Goal: Task Accomplishment & Management: Manage account settings

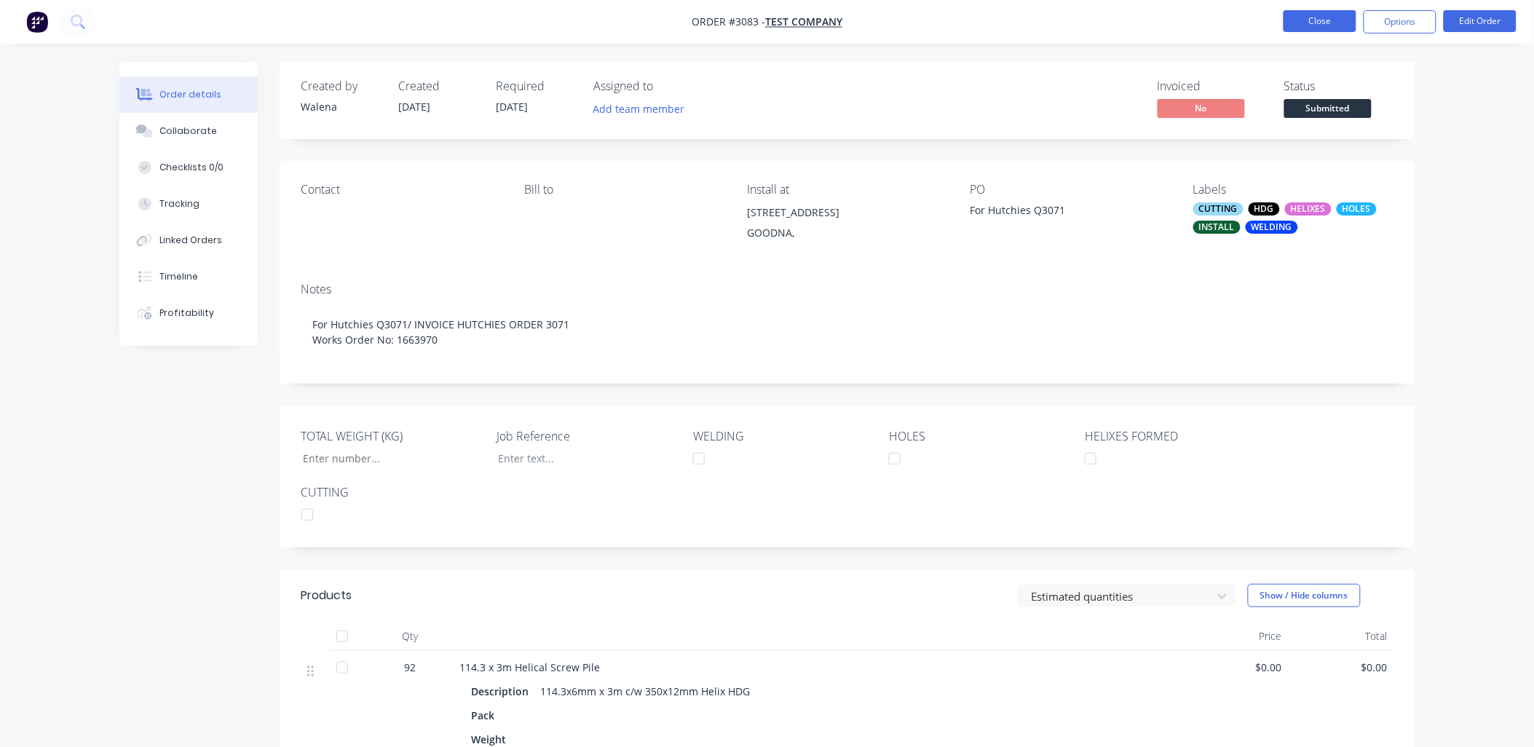
click at [1332, 25] on button "Close" at bounding box center [1320, 21] width 73 height 22
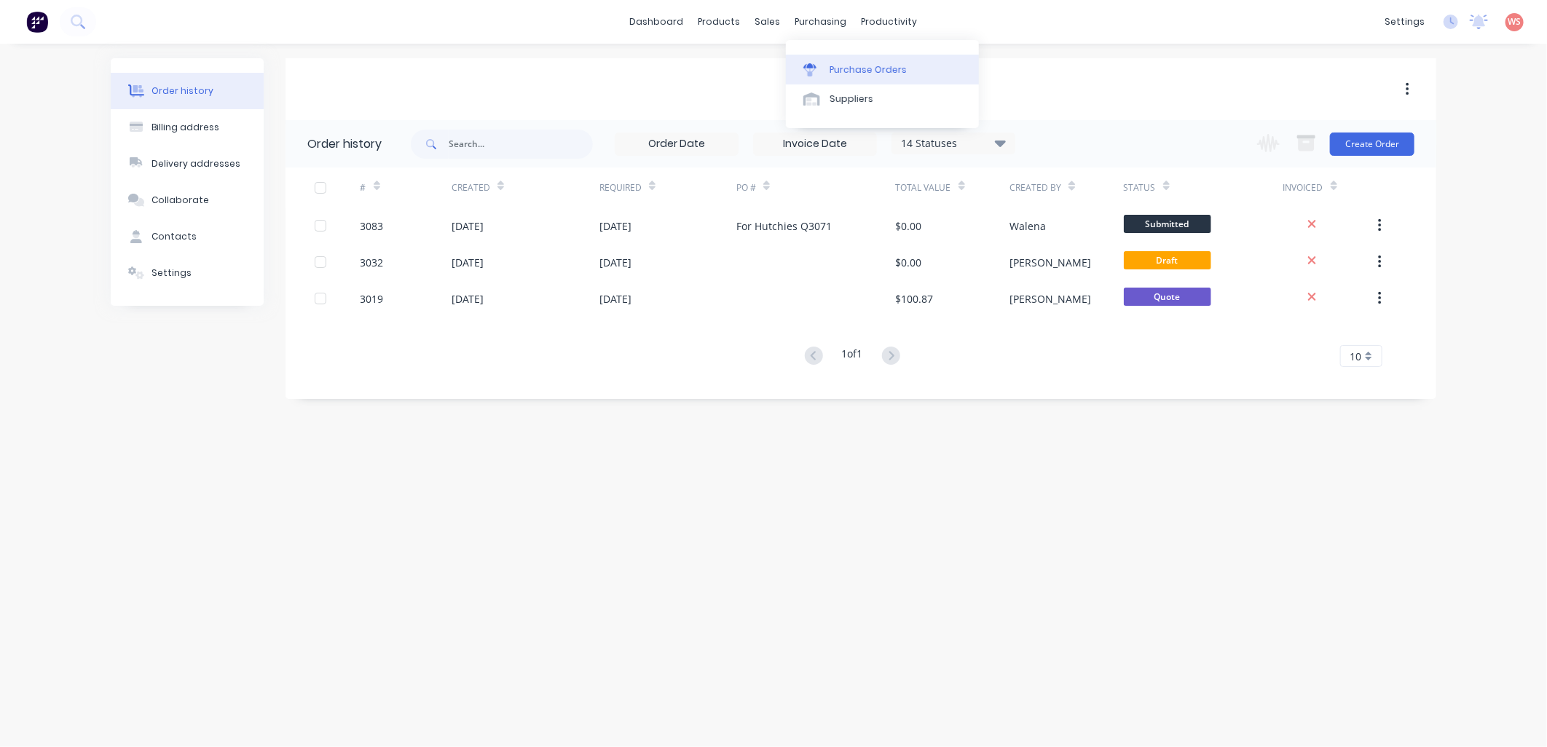
drag, startPoint x: 828, startPoint y: 52, endPoint x: 842, endPoint y: 69, distance: 22.2
click at [842, 69] on div "Purchase Orders" at bounding box center [867, 69] width 77 height 13
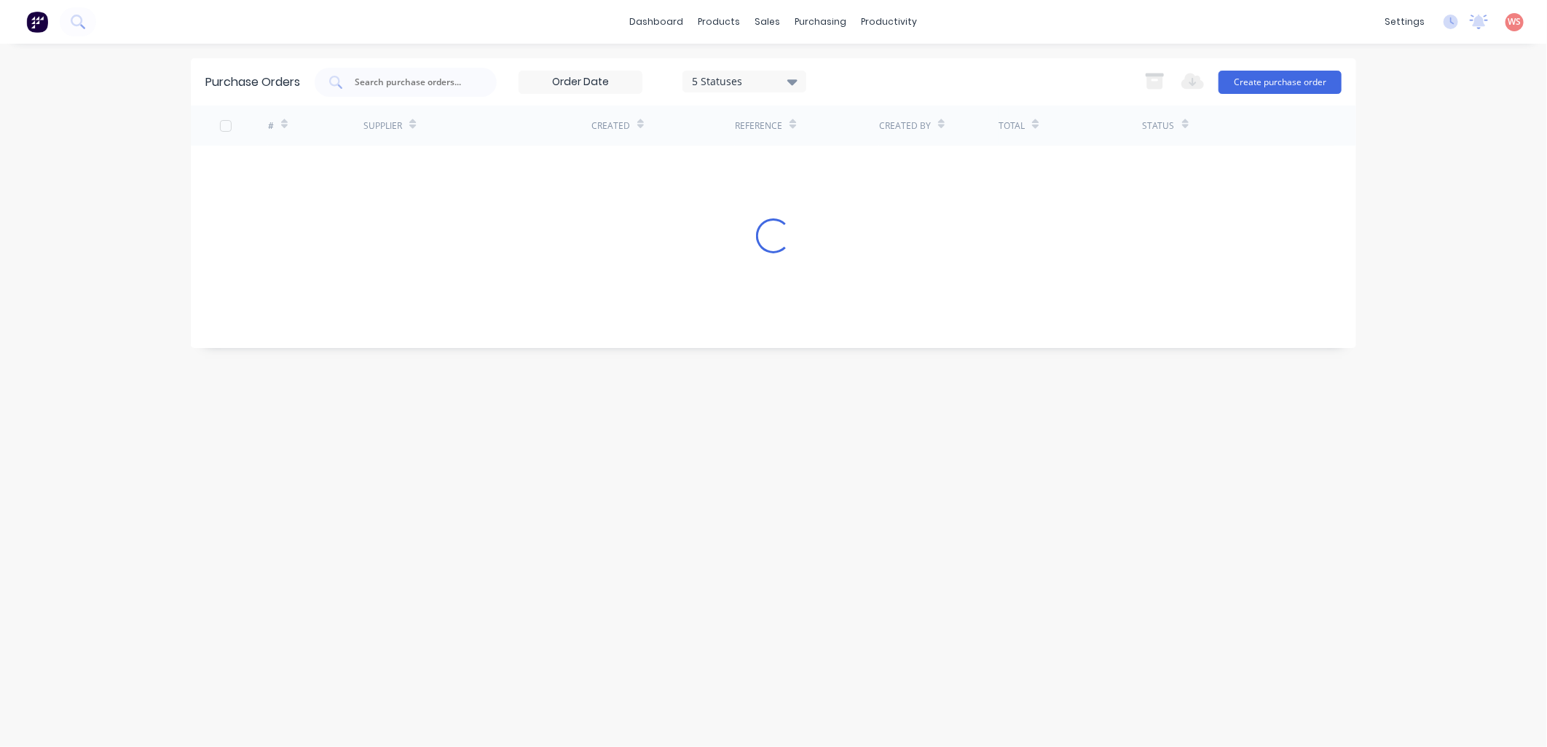
click at [842, 69] on div "5 Statuses 5 Statuses Export to Excel (XLSX) Create purchase order" at bounding box center [828, 82] width 1027 height 29
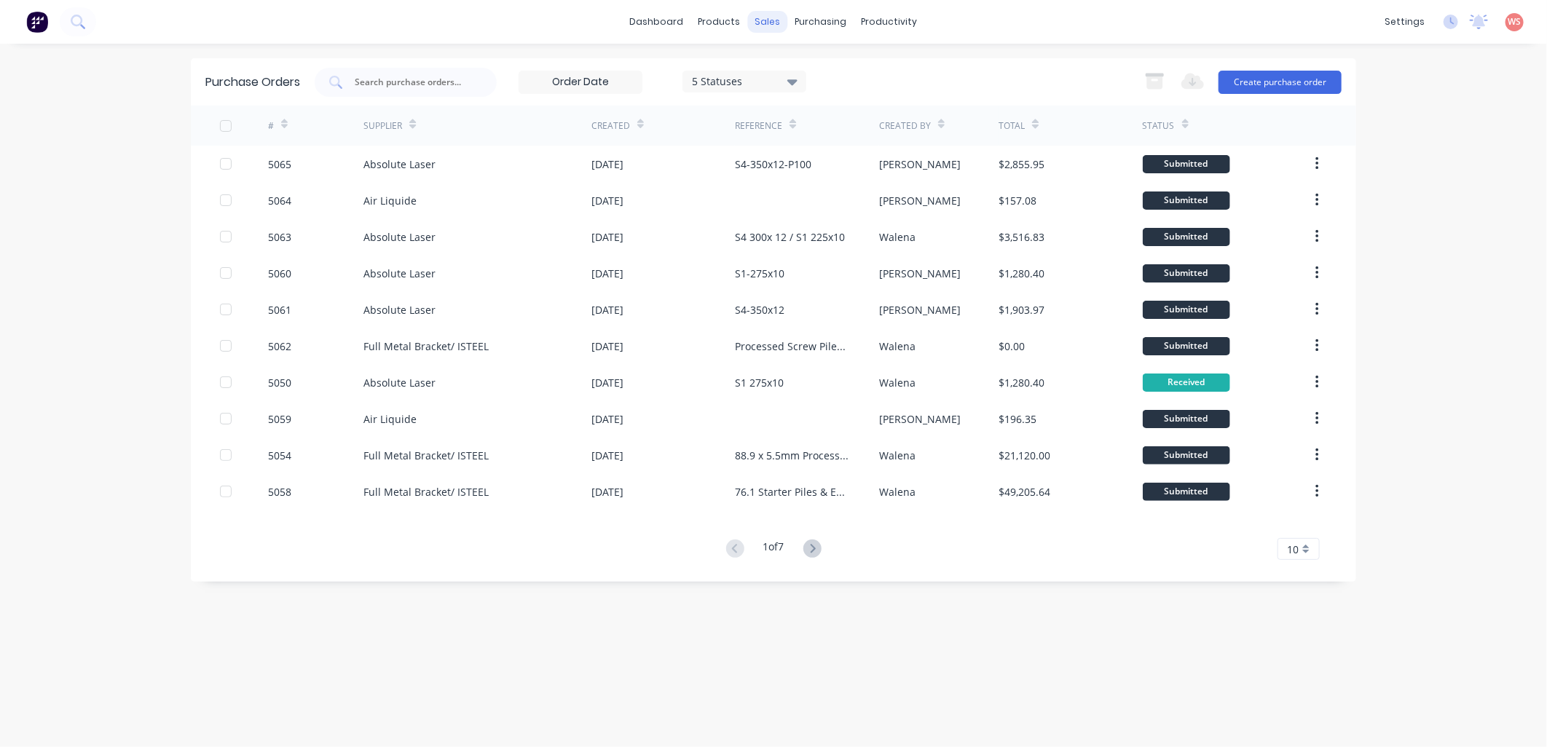
drag, startPoint x: 842, startPoint y: 69, endPoint x: 767, endPoint y: 20, distance: 89.5
click at [767, 20] on div "sales" at bounding box center [768, 22] width 40 height 22
click at [805, 70] on div "Sales Orders" at bounding box center [822, 69] width 60 height 13
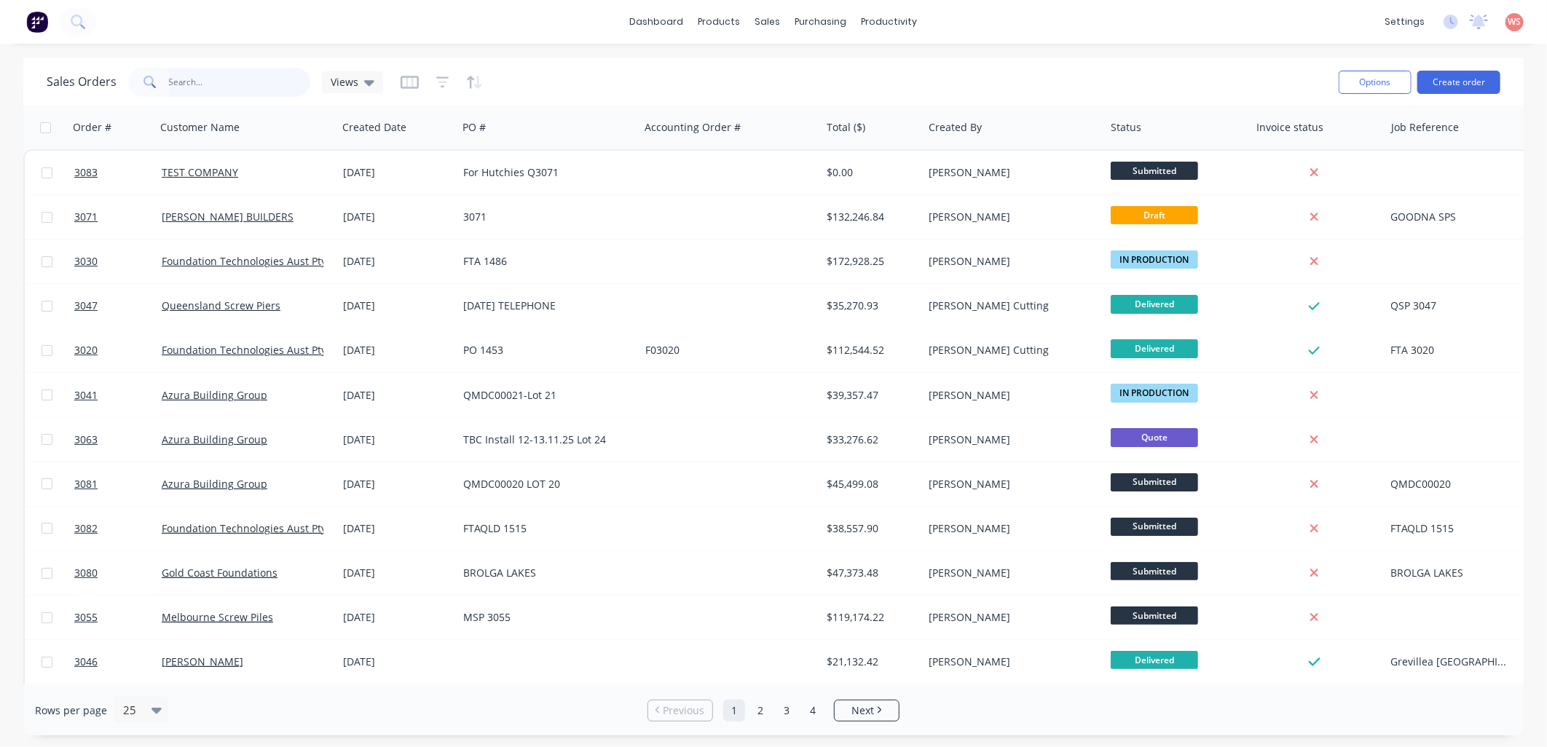
click at [234, 84] on input "text" at bounding box center [240, 82] width 142 height 29
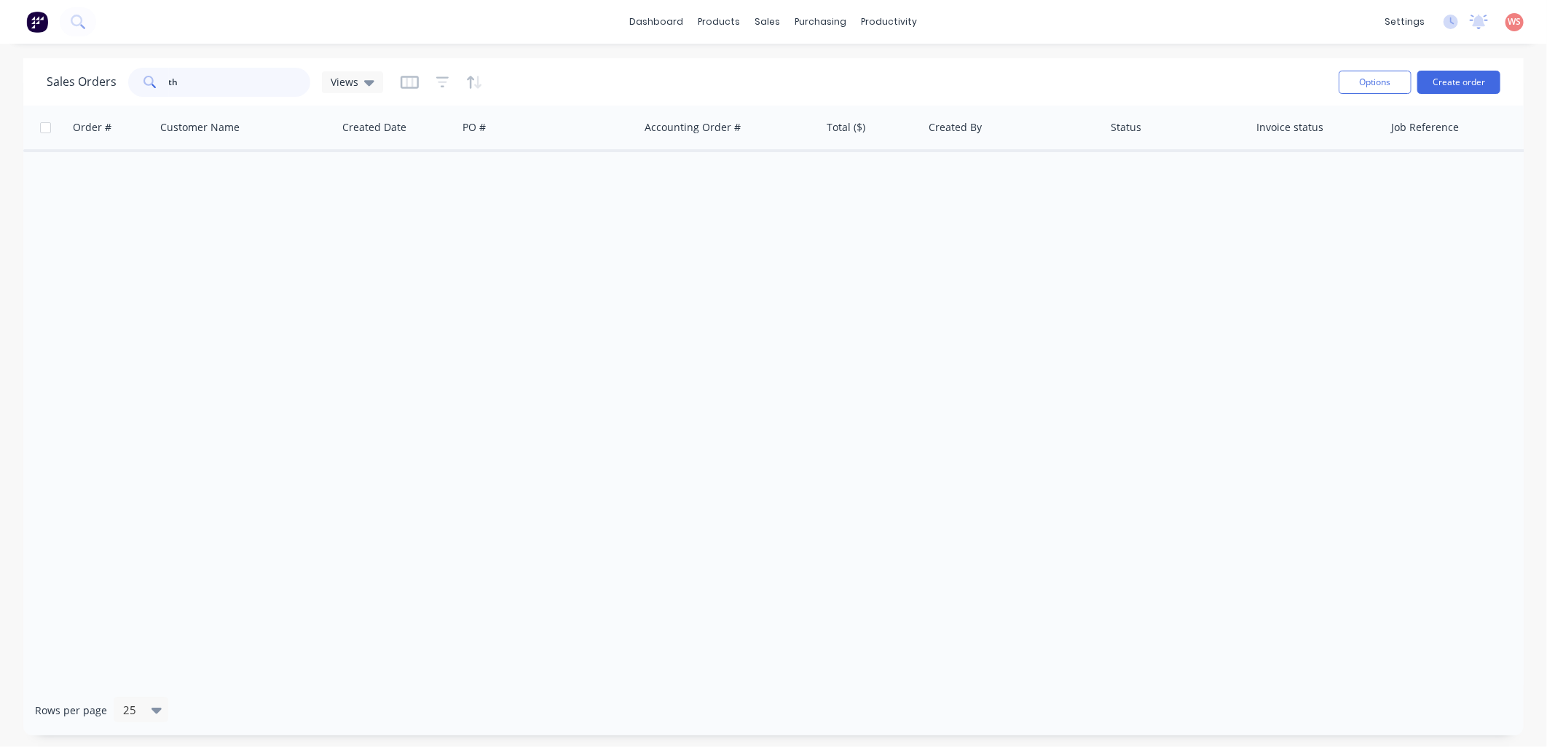
type input "t"
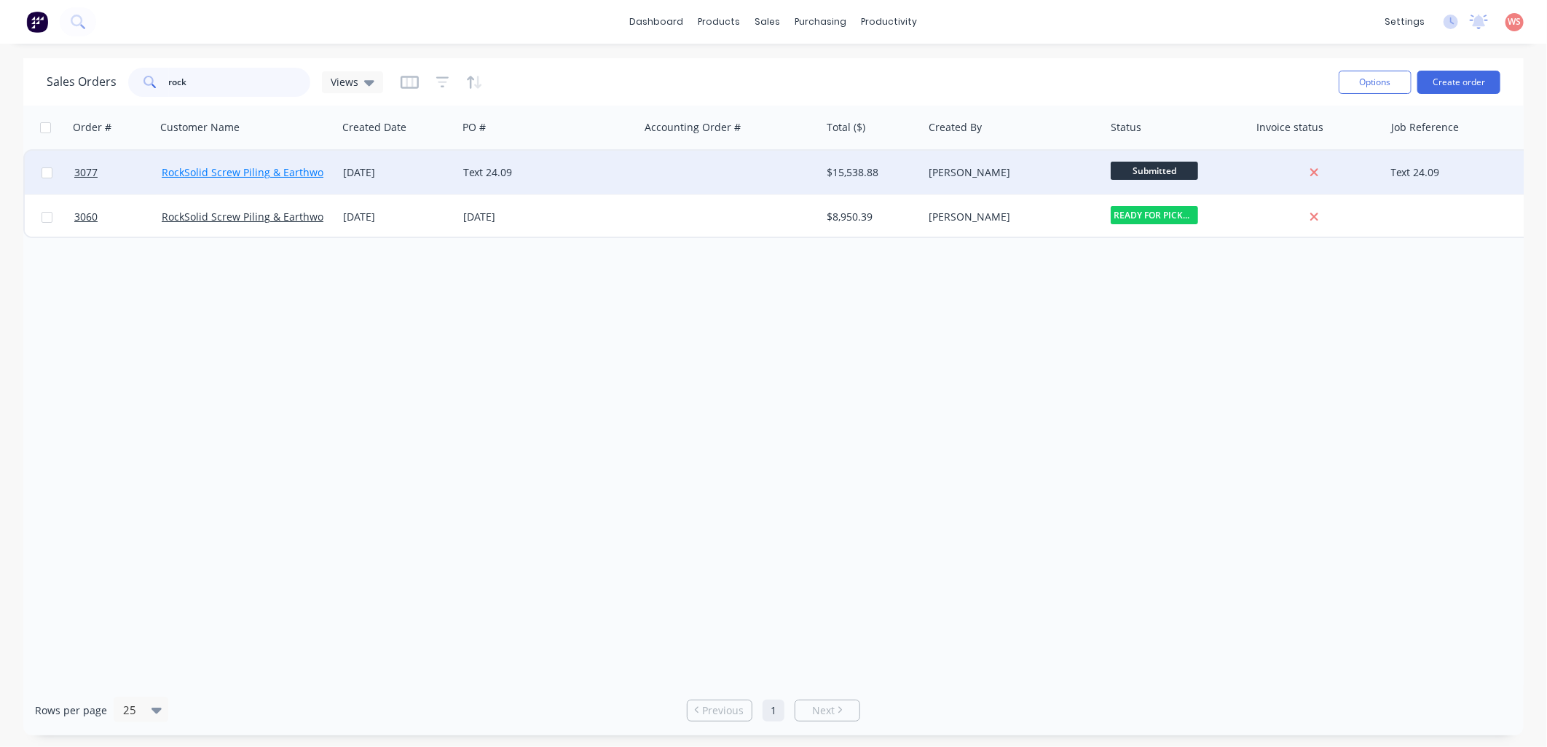
type input "rock"
click at [259, 173] on link "RockSolid Screw Piling & Earthworks" at bounding box center [250, 172] width 176 height 14
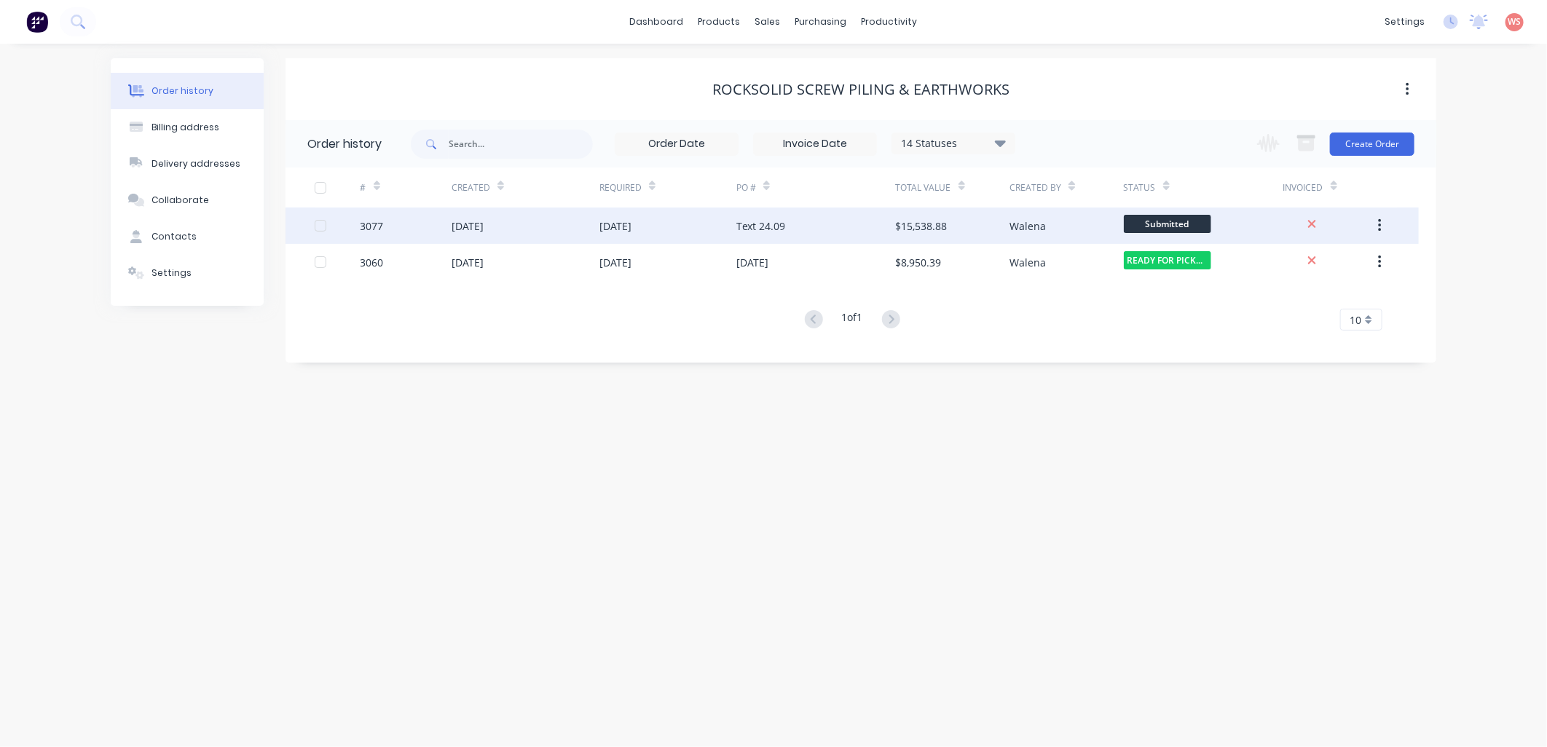
click at [468, 224] on div "[DATE]" at bounding box center [467, 225] width 32 height 15
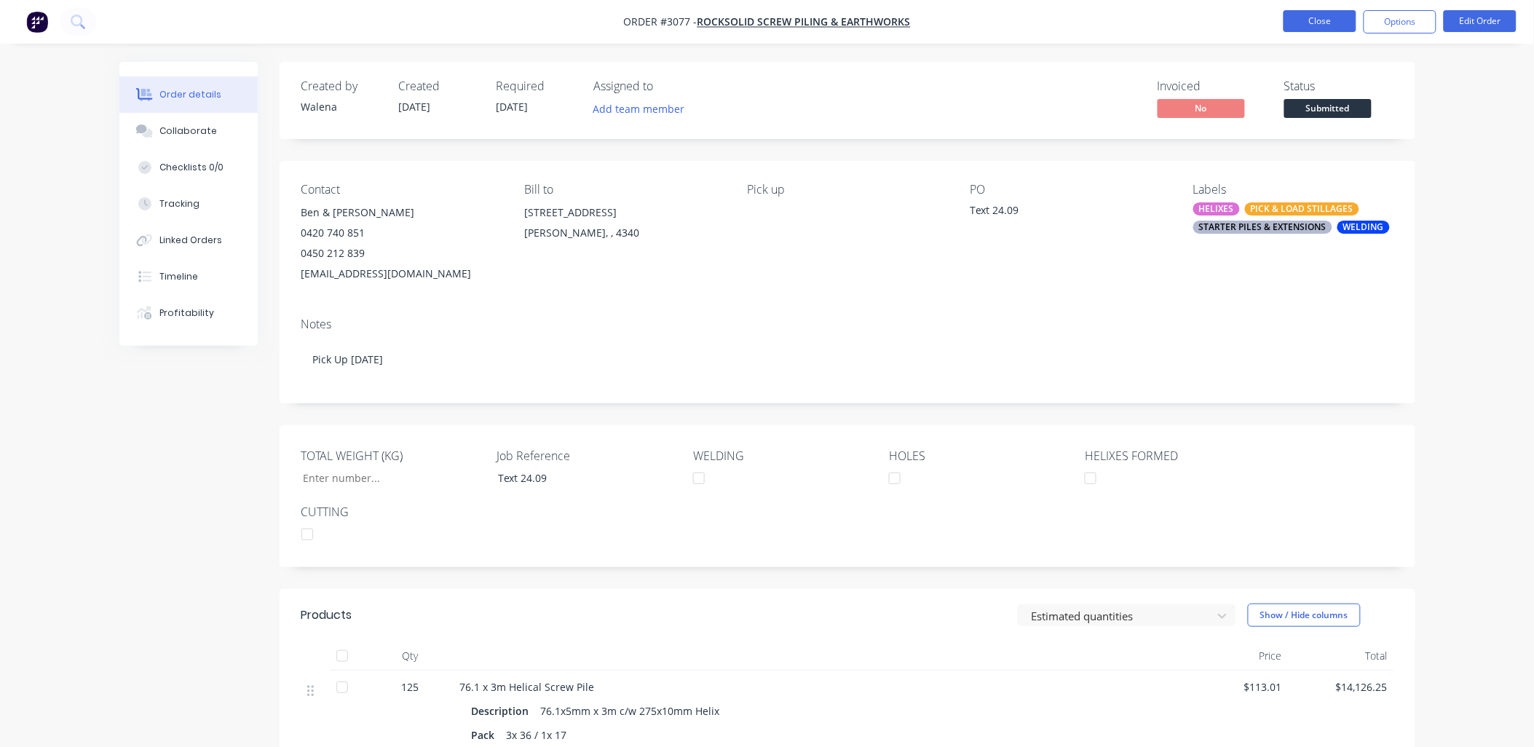
click at [1314, 15] on button "Close" at bounding box center [1320, 21] width 73 height 22
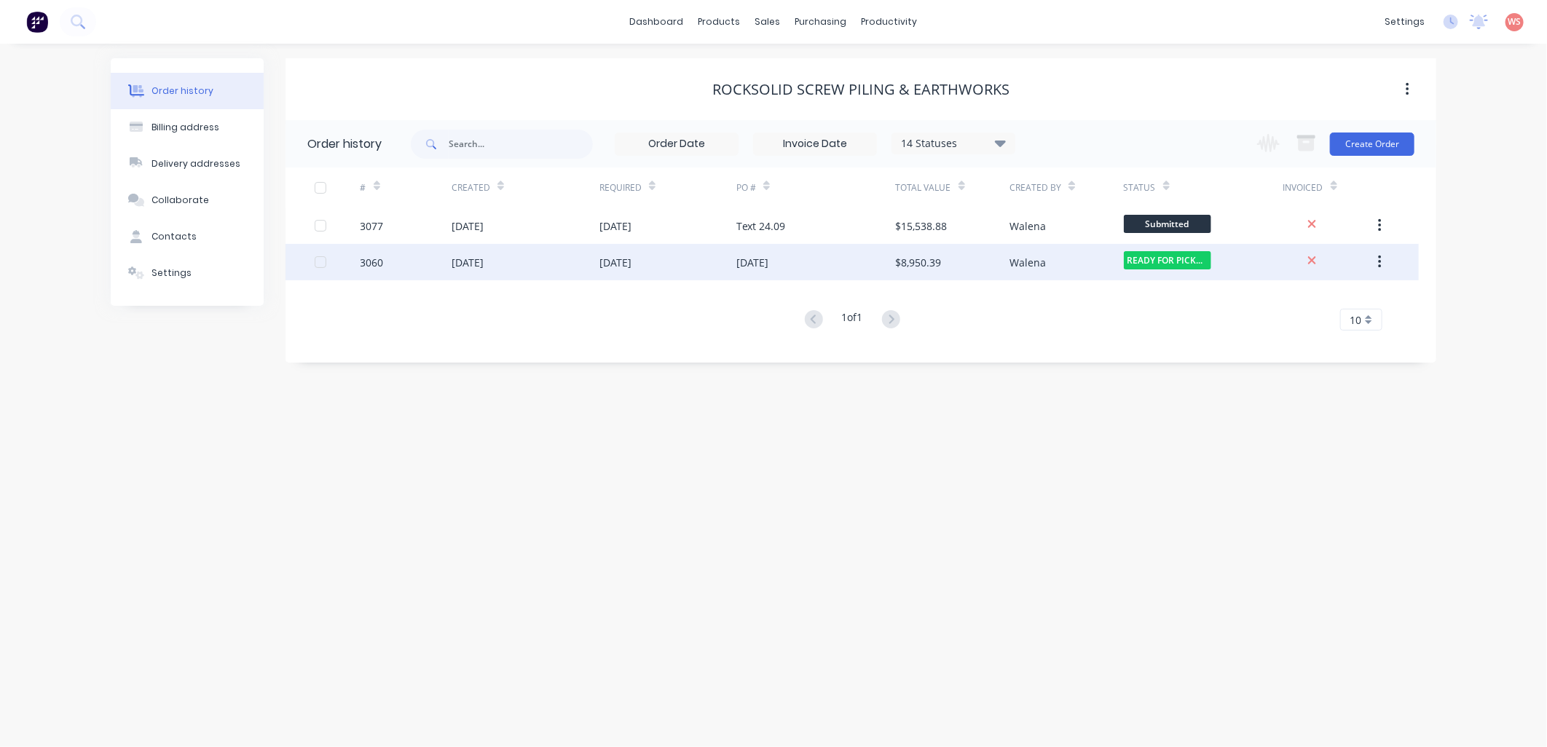
click at [621, 268] on div "[DATE]" at bounding box center [615, 262] width 32 height 15
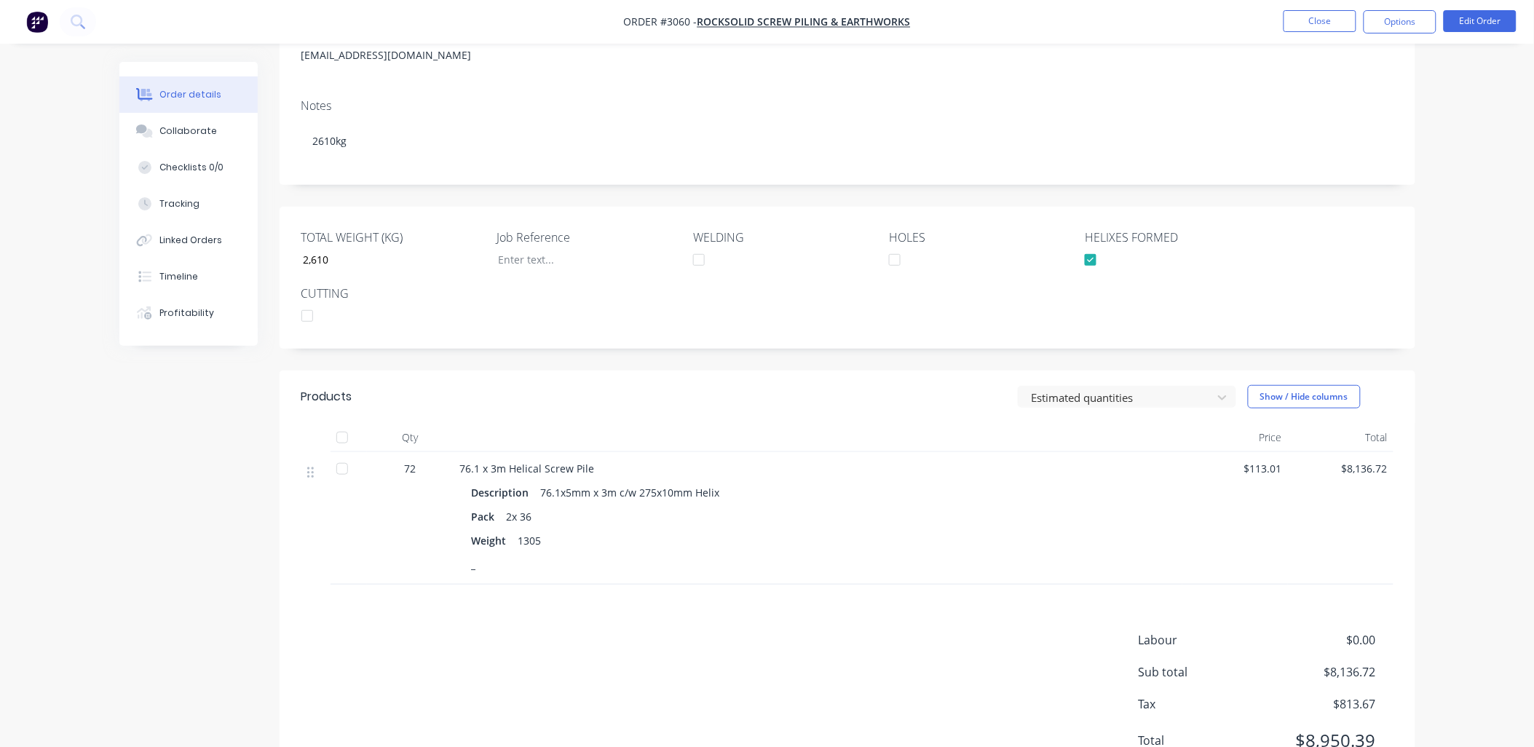
scroll to position [284, 0]
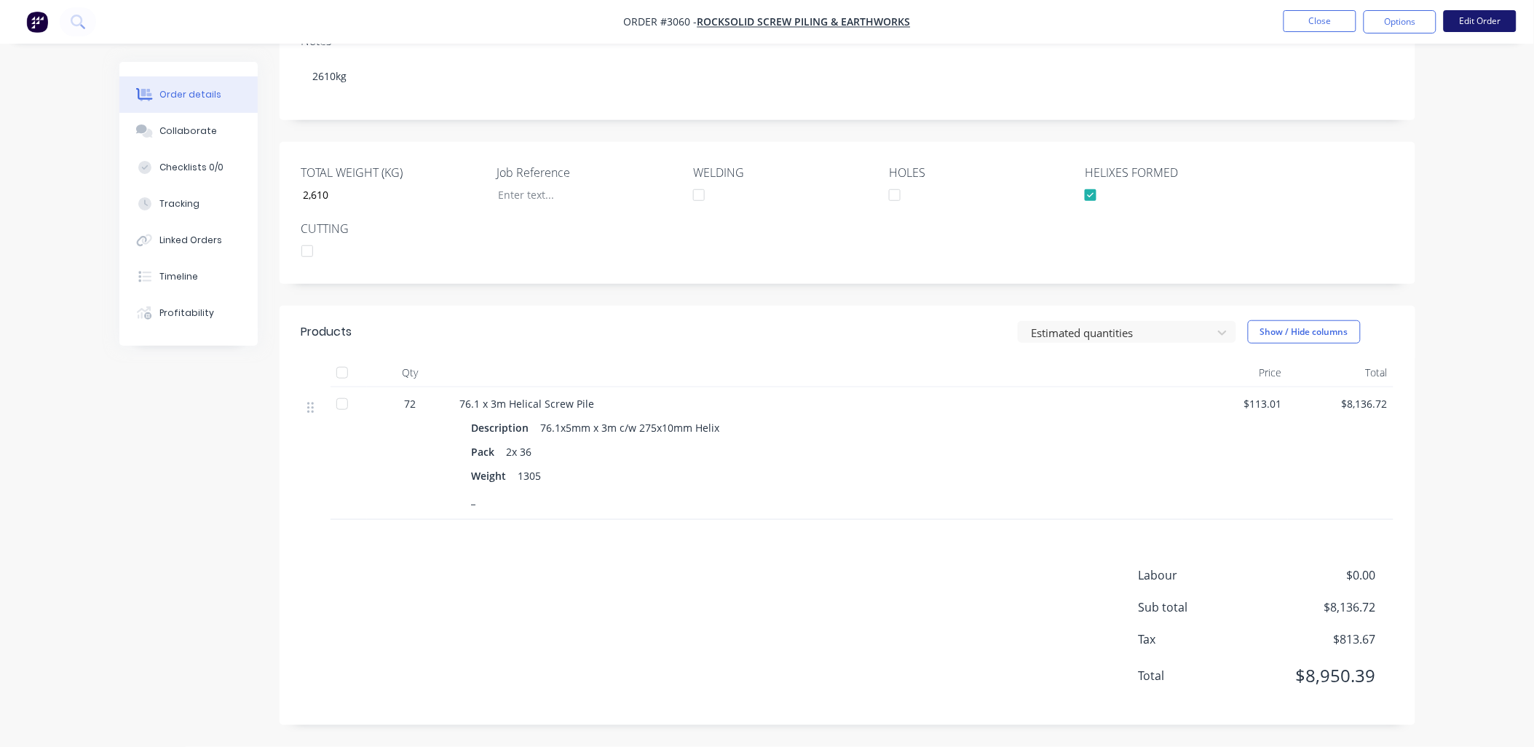
click at [1495, 13] on button "Edit Order" at bounding box center [1480, 21] width 73 height 22
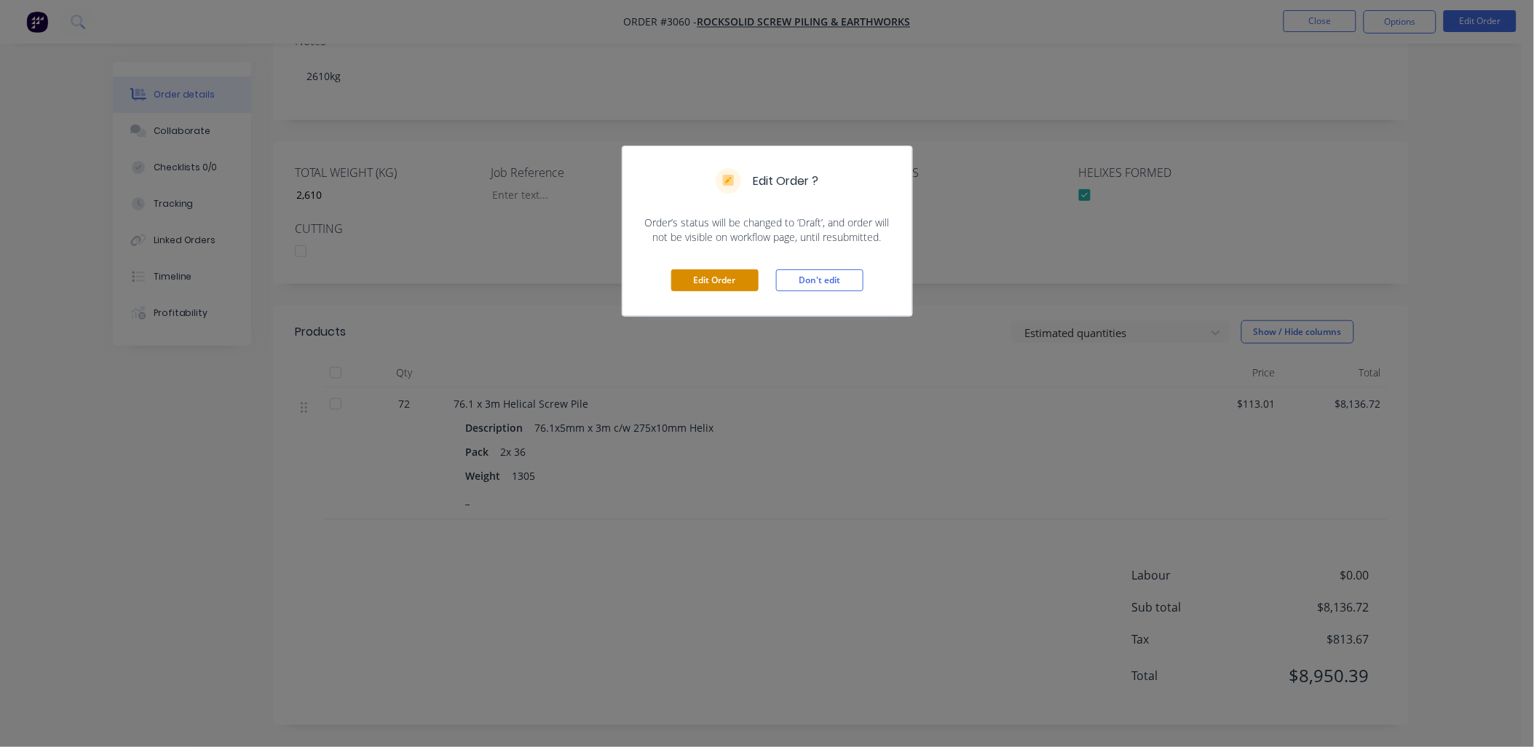
click at [690, 275] on button "Edit Order" at bounding box center [714, 280] width 87 height 22
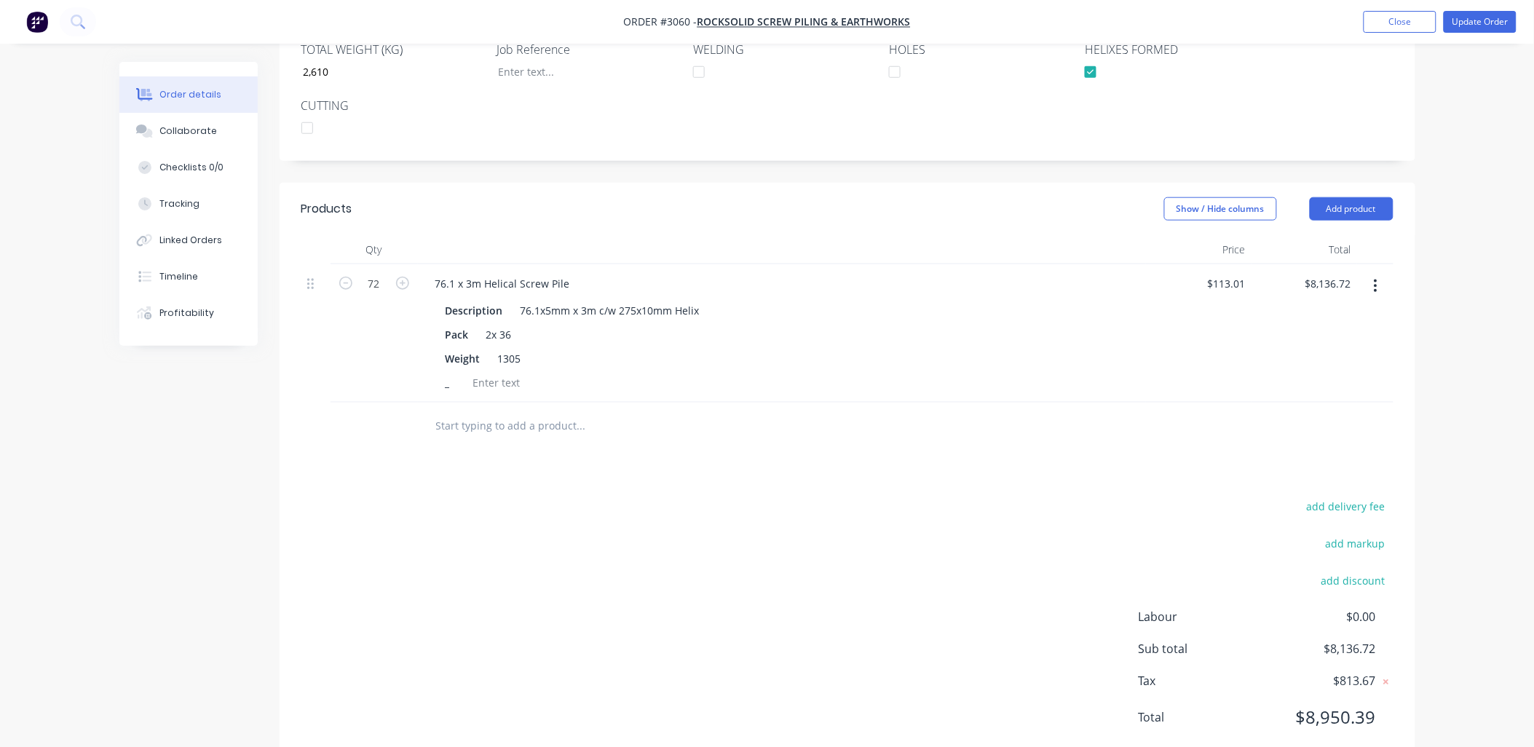
scroll to position [451, 0]
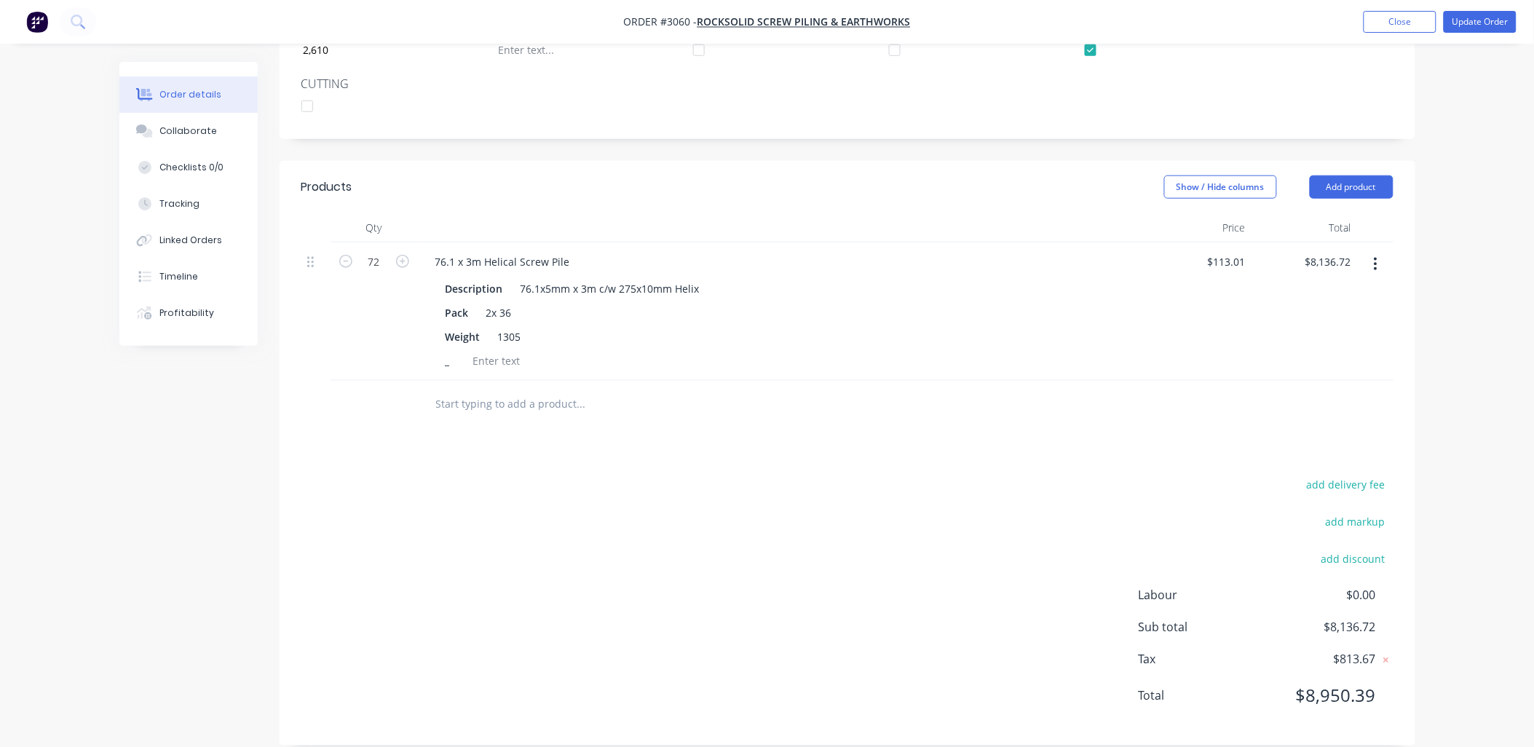
click at [513, 391] on input "text" at bounding box center [580, 404] width 291 height 29
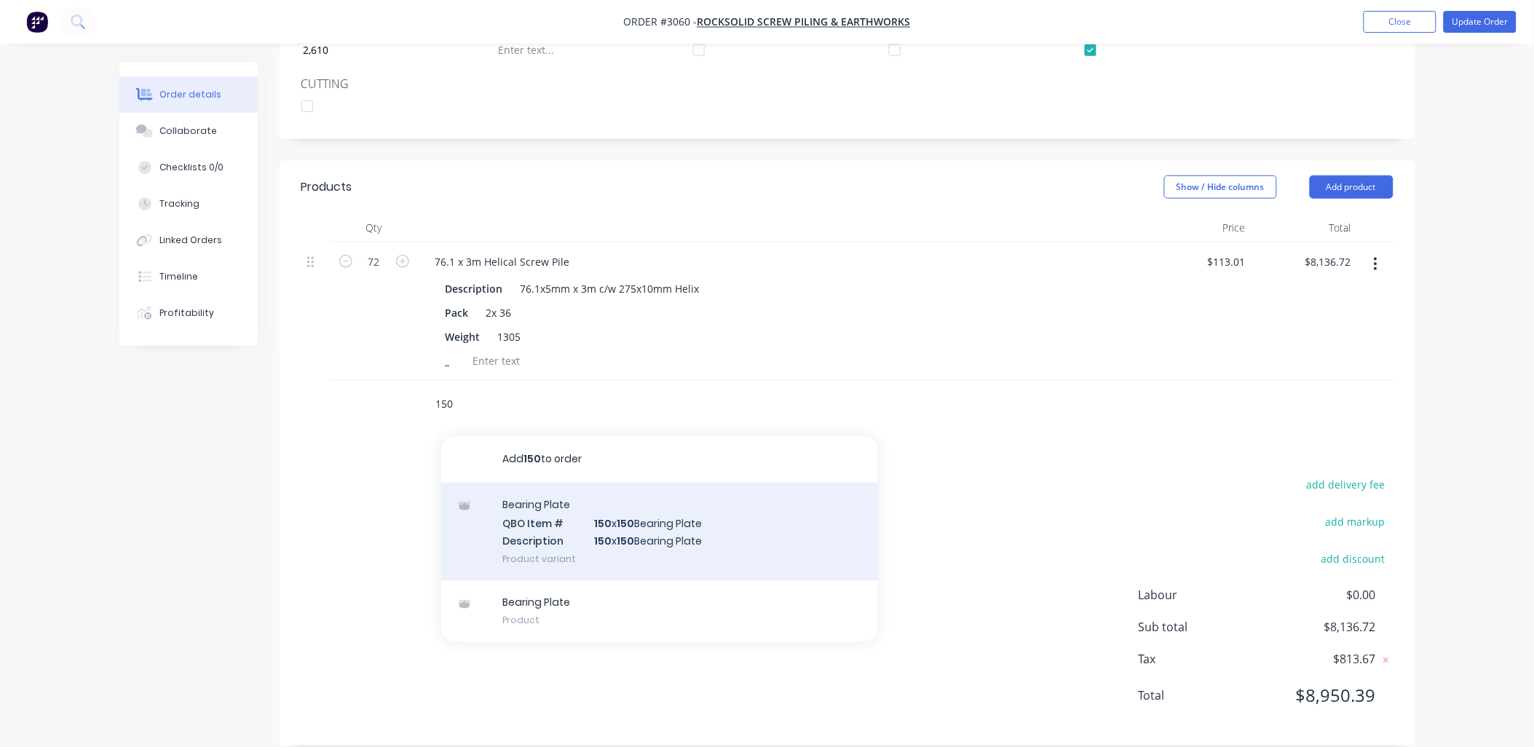
type input "150"
click at [615, 497] on div "Bearing Plate QBO Item # 150 x 150 Bearing Plate Description 150 x 150 Bearing …" at bounding box center [659, 532] width 437 height 98
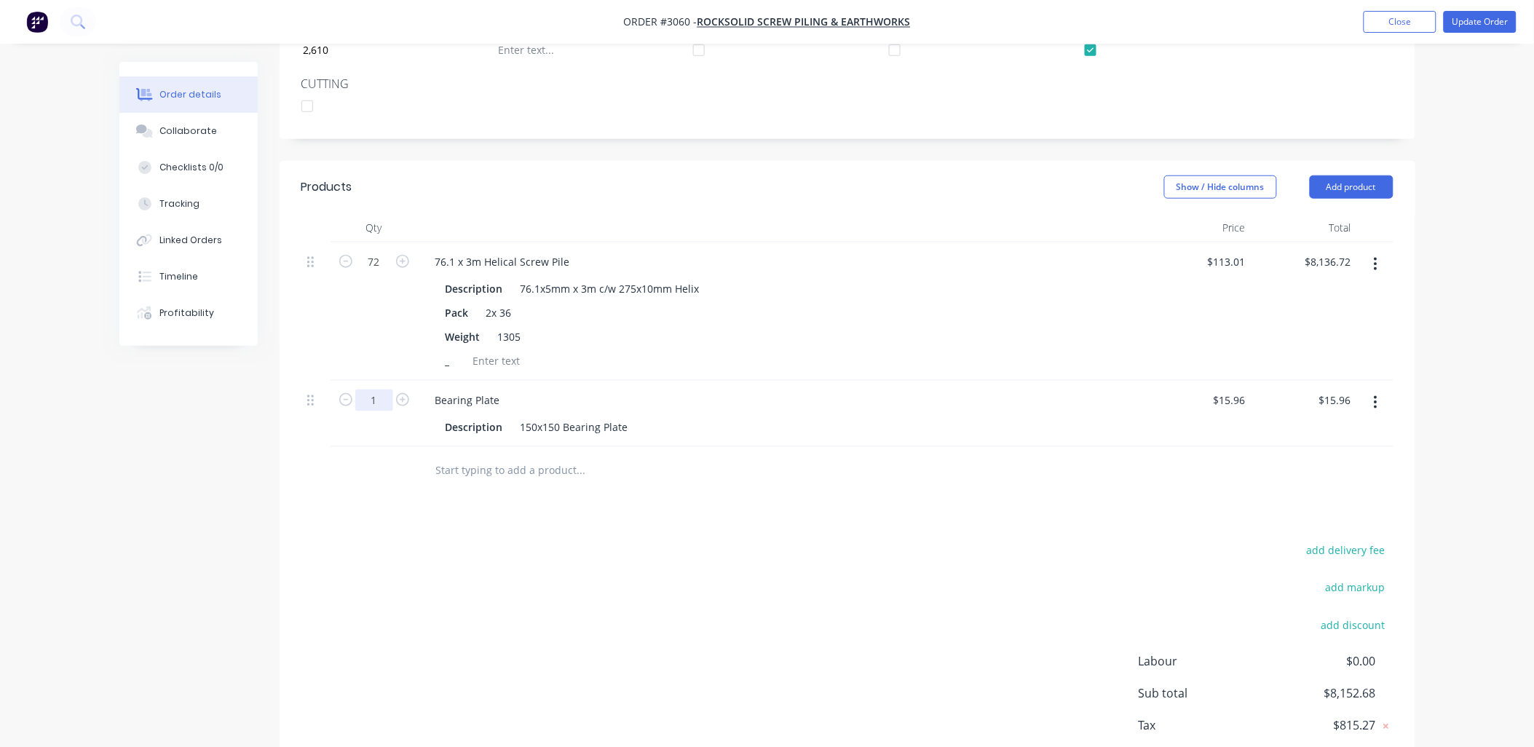
click at [382, 390] on input "1" at bounding box center [374, 401] width 38 height 22
type input "90"
type input "$1,436.40"
click at [626, 416] on div "150x150 Bearing Plate" at bounding box center [574, 426] width 119 height 21
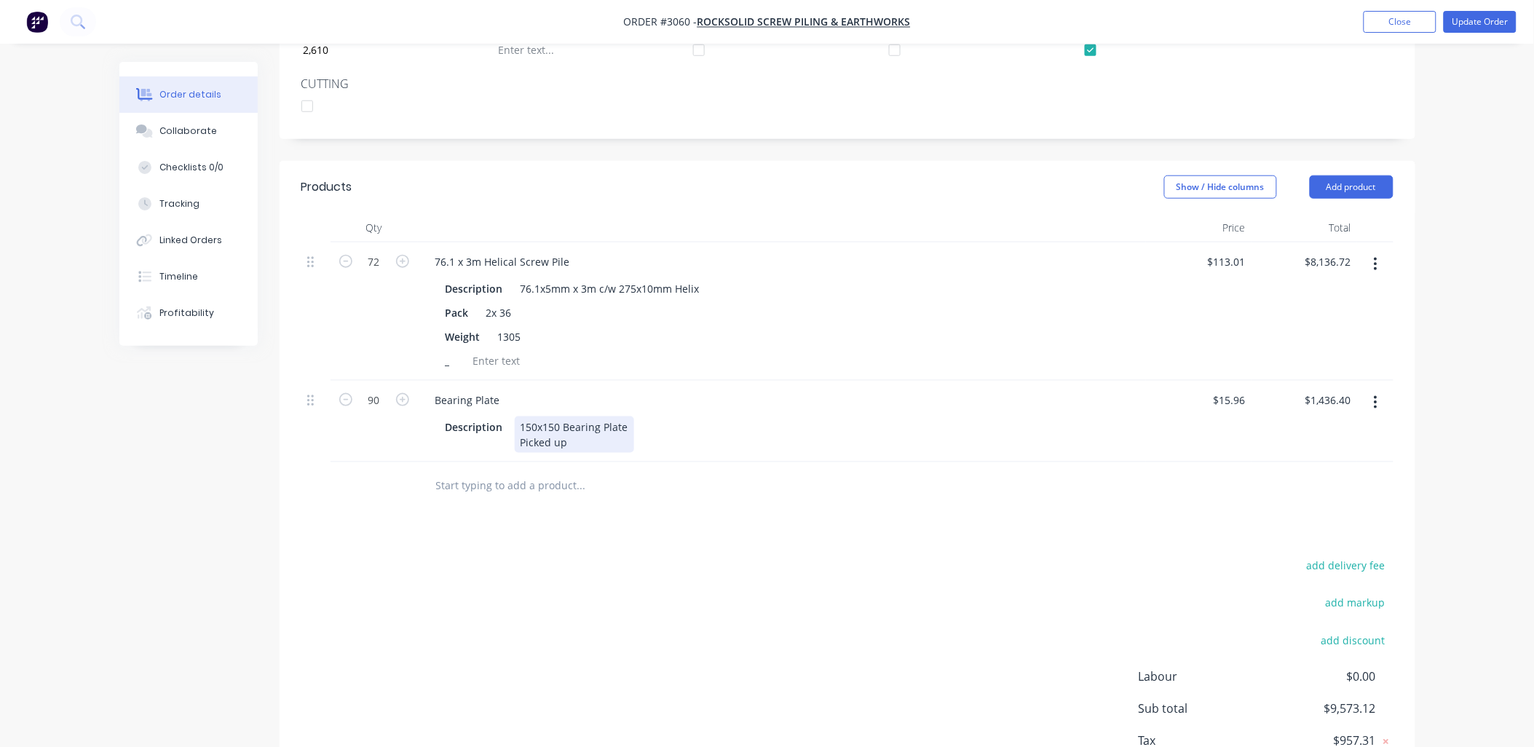
click at [577, 423] on div "150x150 Bearing Plate Picked up" at bounding box center [574, 434] width 119 height 36
click at [579, 583] on div "add delivery fee add markup add discount Labour $0.00 Sub total $9,573.12 Tax $…" at bounding box center [847, 680] width 1092 height 249
click at [437, 471] on input "text" at bounding box center [580, 485] width 291 height 29
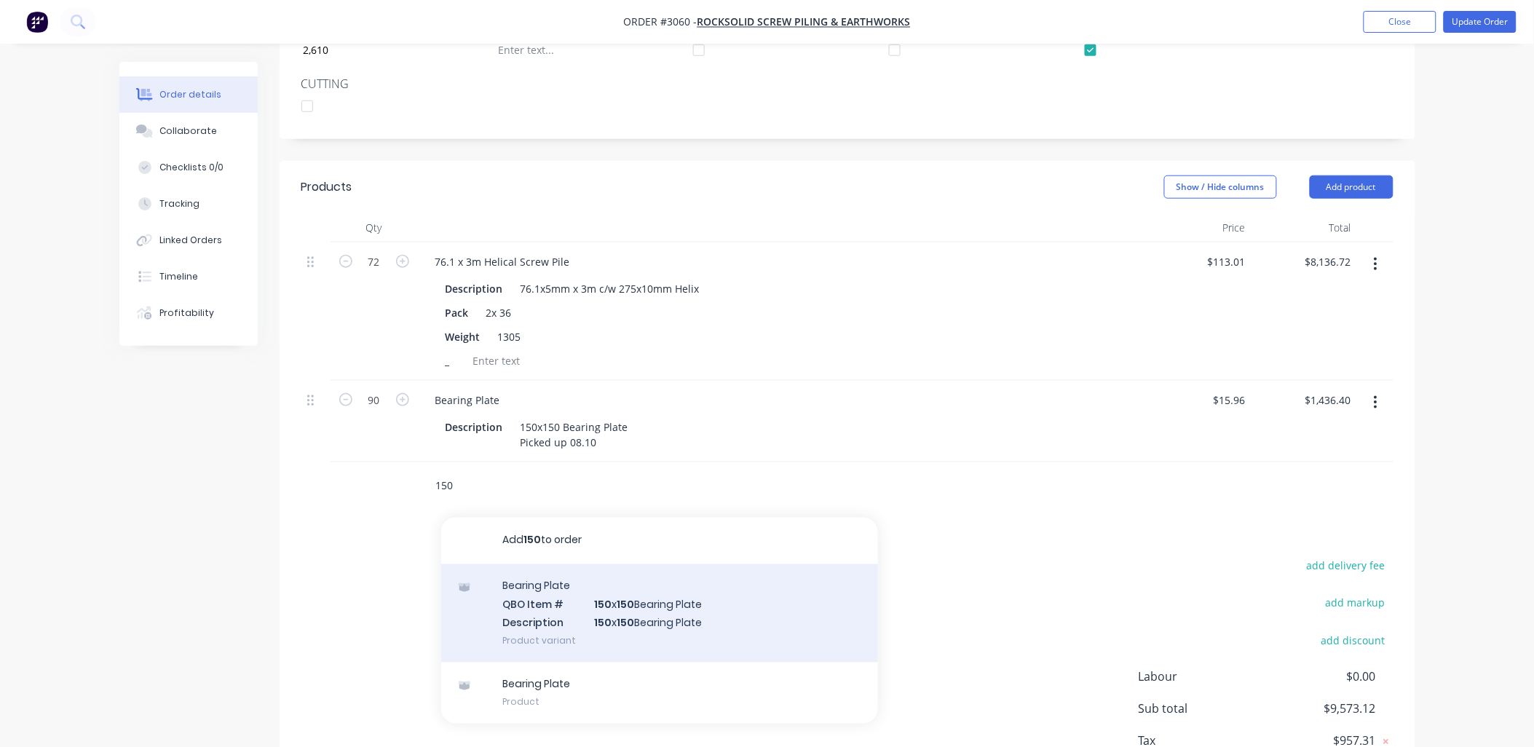
type input "150"
click at [542, 612] on div "Bearing Plate QBO Item # 150 x 150 Bearing Plate Description 150 x 150 Bearing …" at bounding box center [659, 613] width 437 height 98
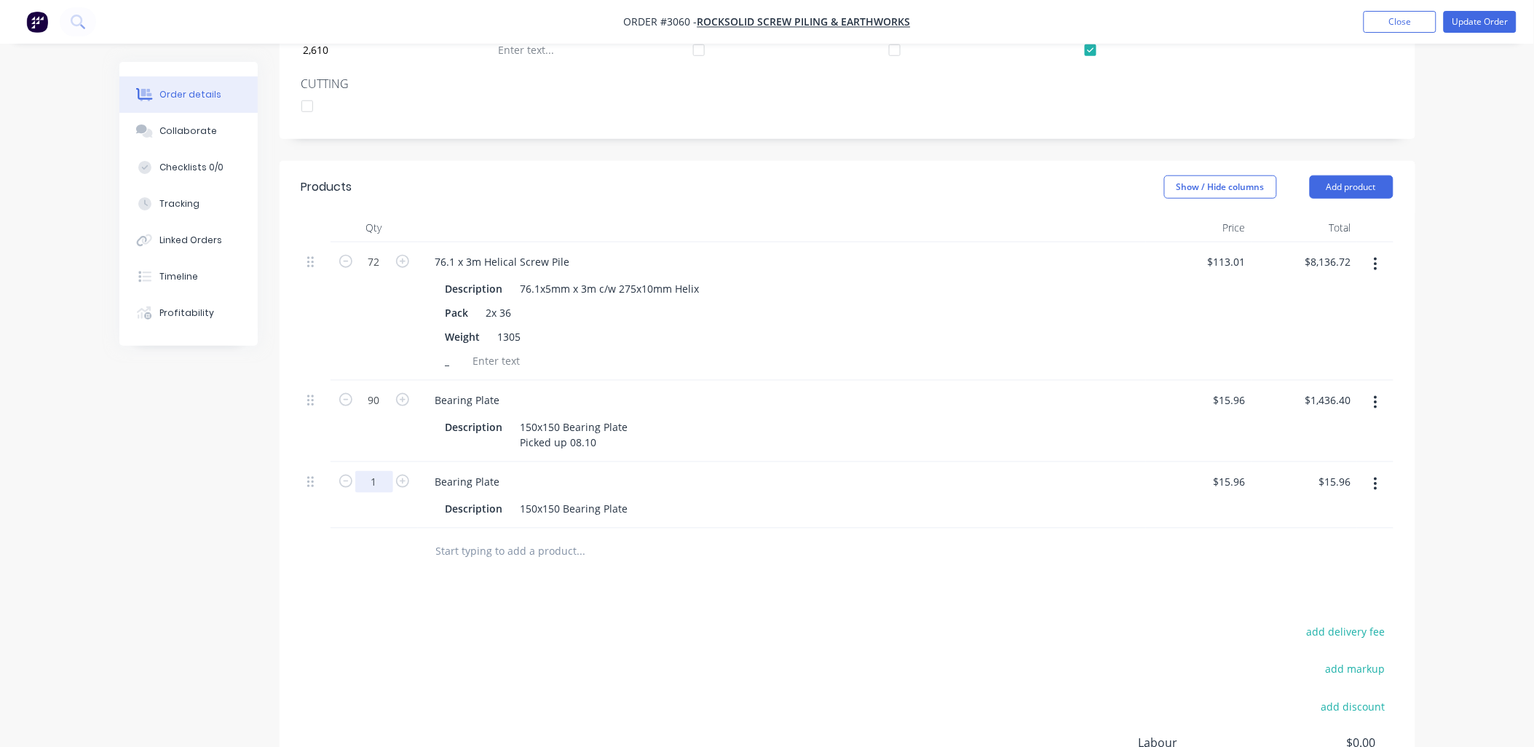
drag, startPoint x: 379, startPoint y: 460, endPoint x: 372, endPoint y: 466, distance: 8.8
click at [379, 471] on input "1" at bounding box center [374, 482] width 38 height 22
type input "20"
type input "$319.20"
click at [836, 625] on div "add delivery fee add markup add discount Labour $0.00 Sub total $9,892.32 Tax $…" at bounding box center [847, 747] width 1092 height 249
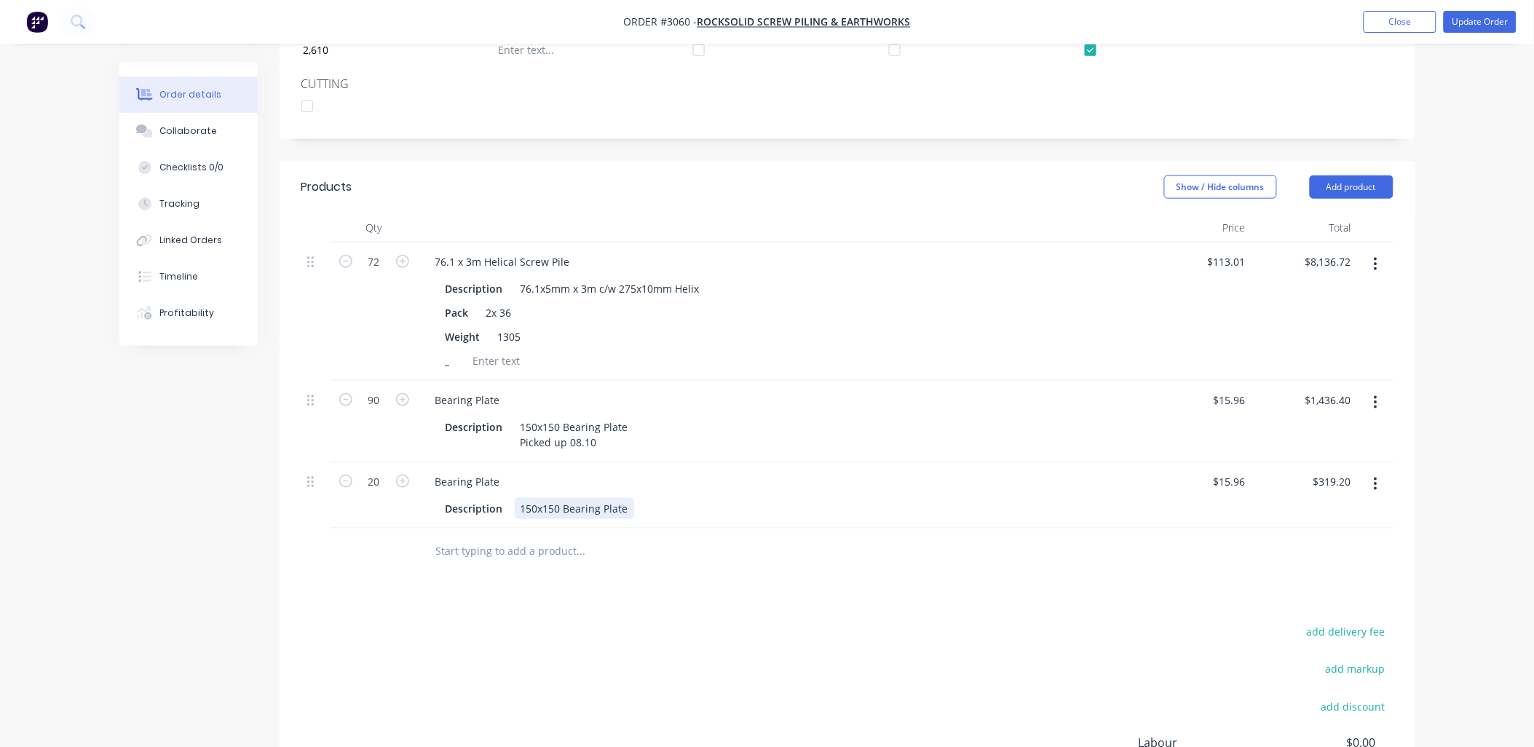
click at [623, 498] on div "150x150 Bearing Plate" at bounding box center [574, 508] width 119 height 21
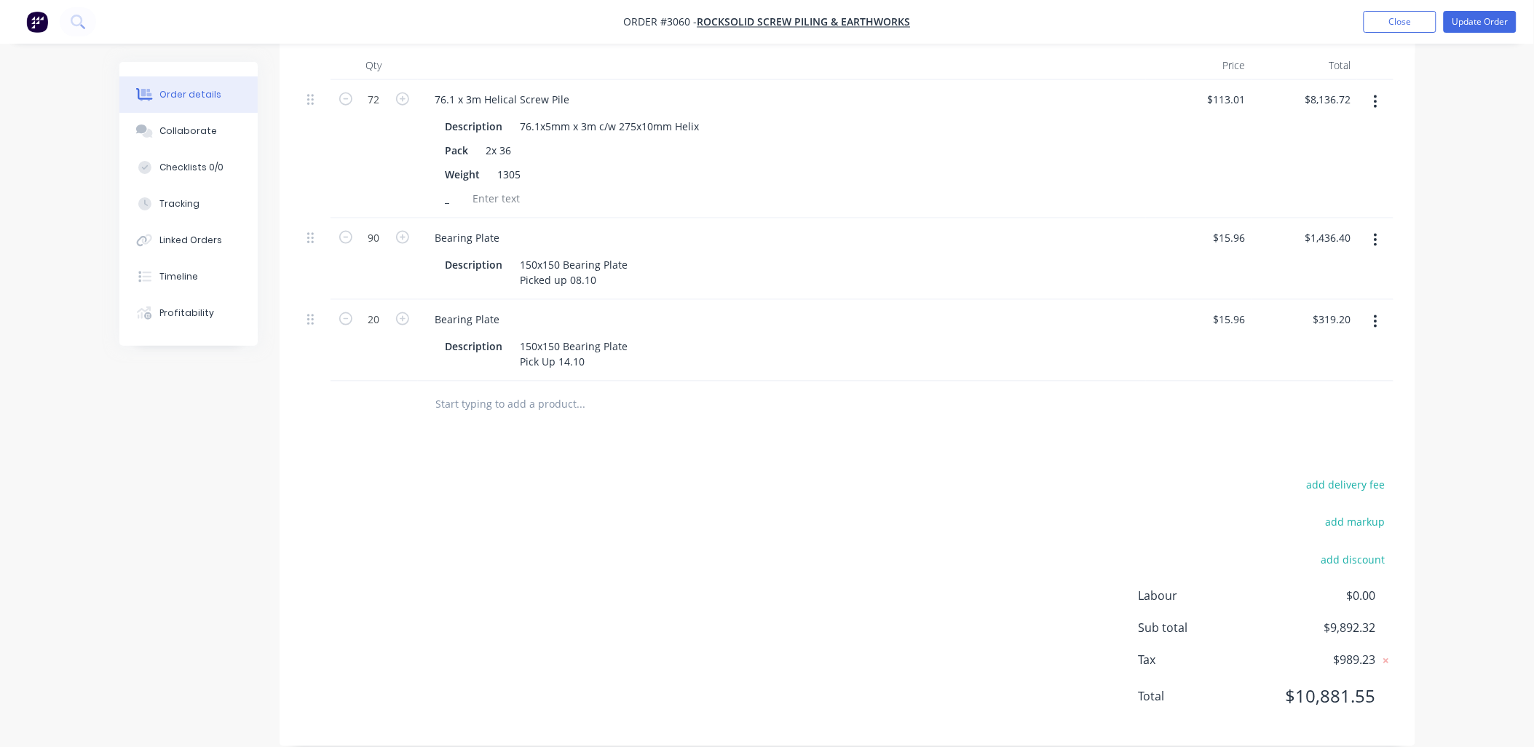
scroll to position [74, 0]
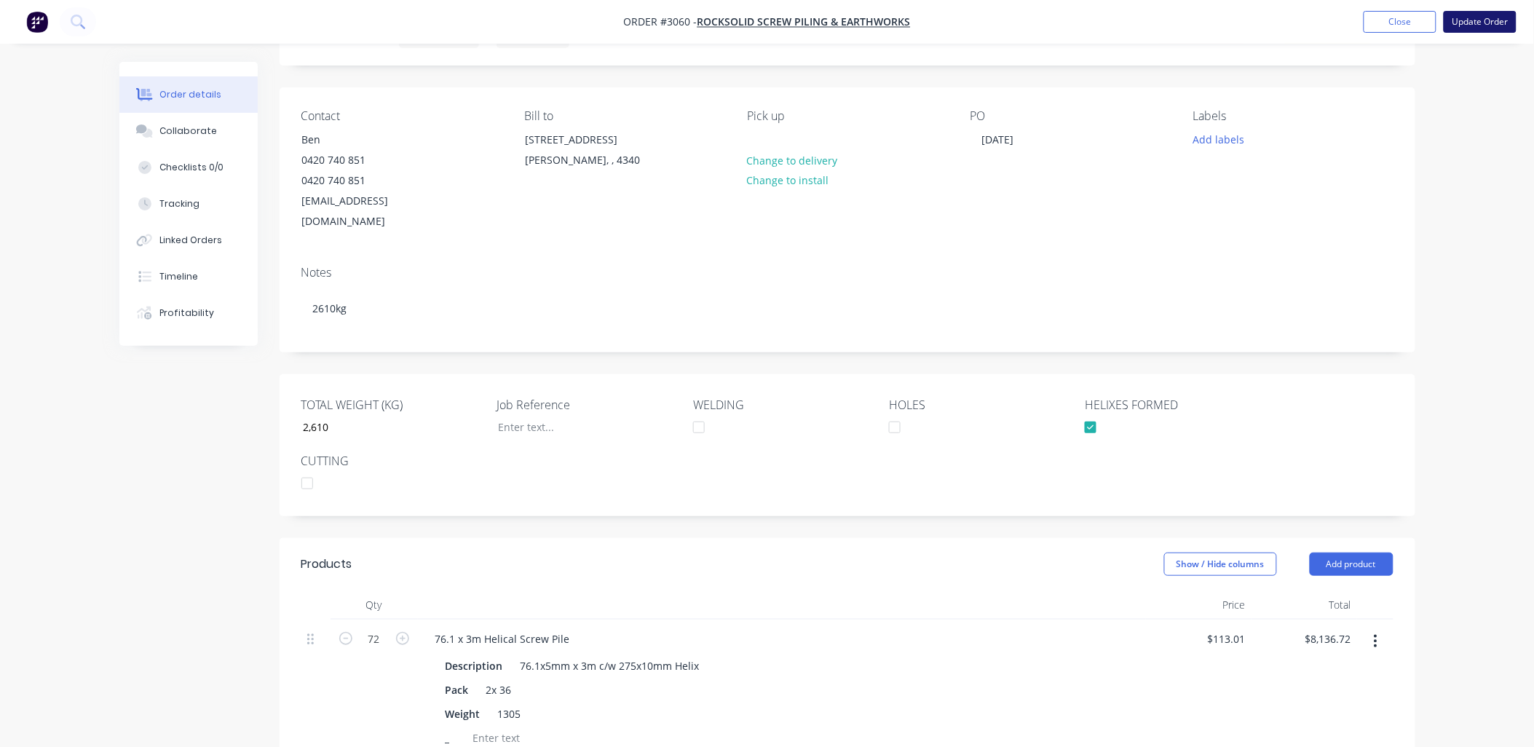
click at [1459, 15] on button "Update Order" at bounding box center [1480, 22] width 73 height 22
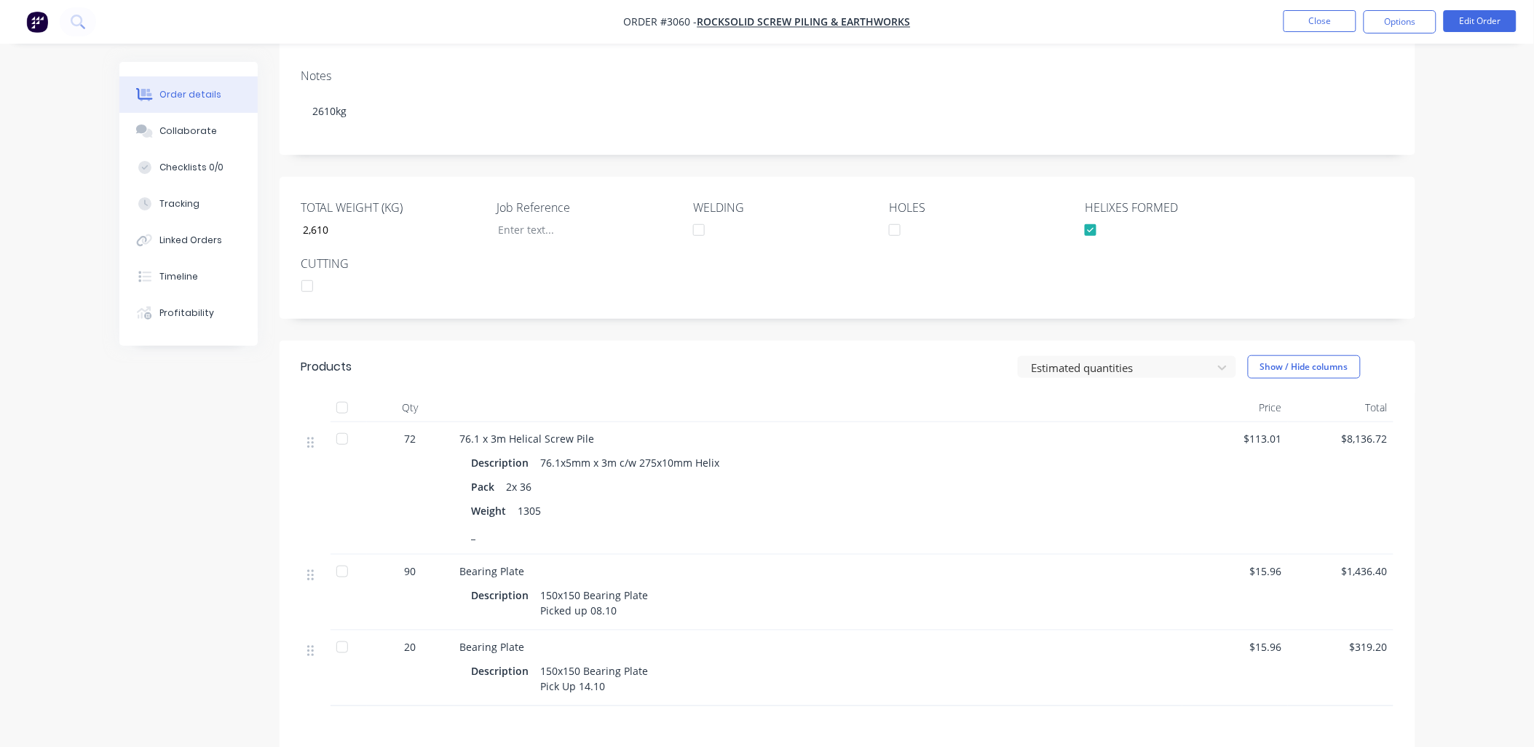
scroll to position [0, 0]
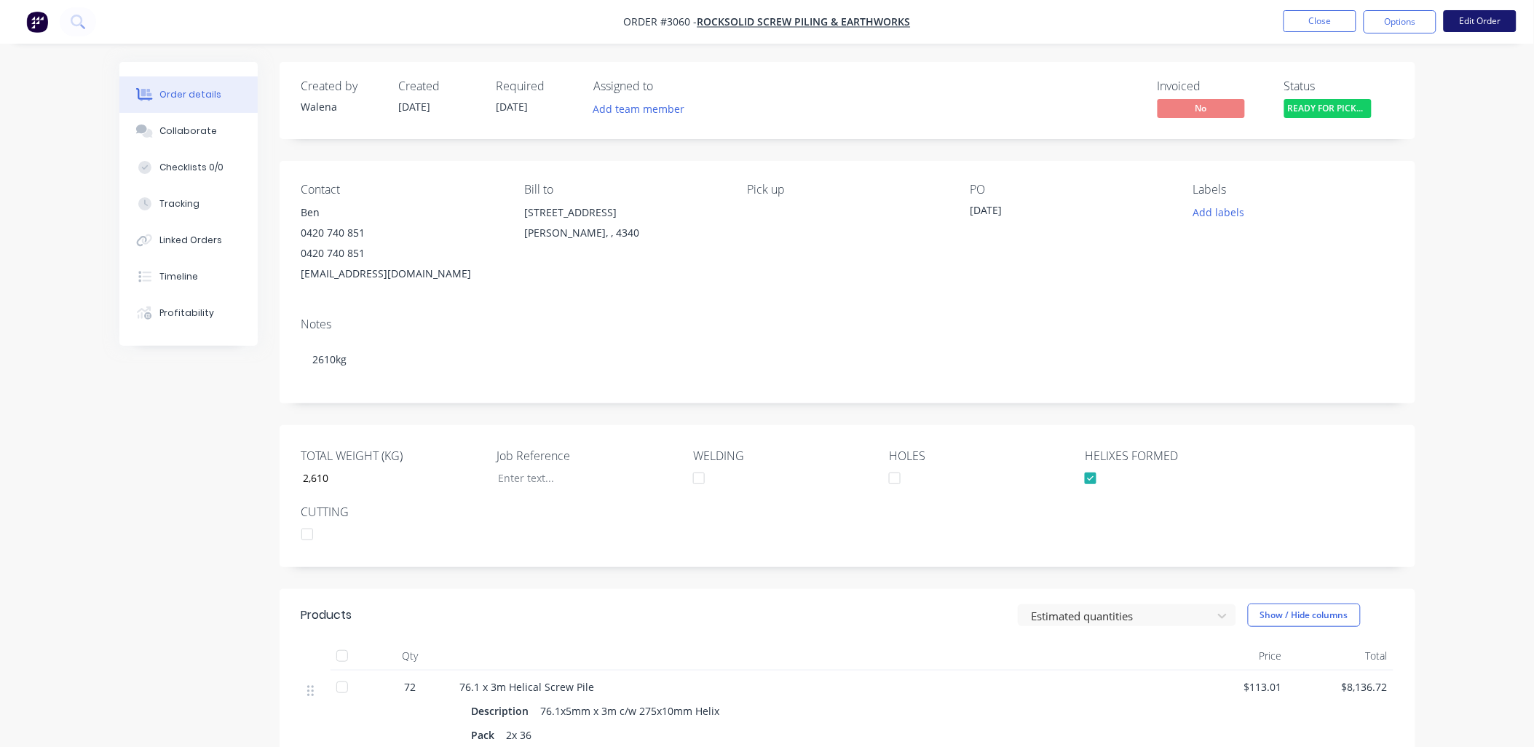
click at [1484, 20] on button "Edit Order" at bounding box center [1480, 21] width 73 height 22
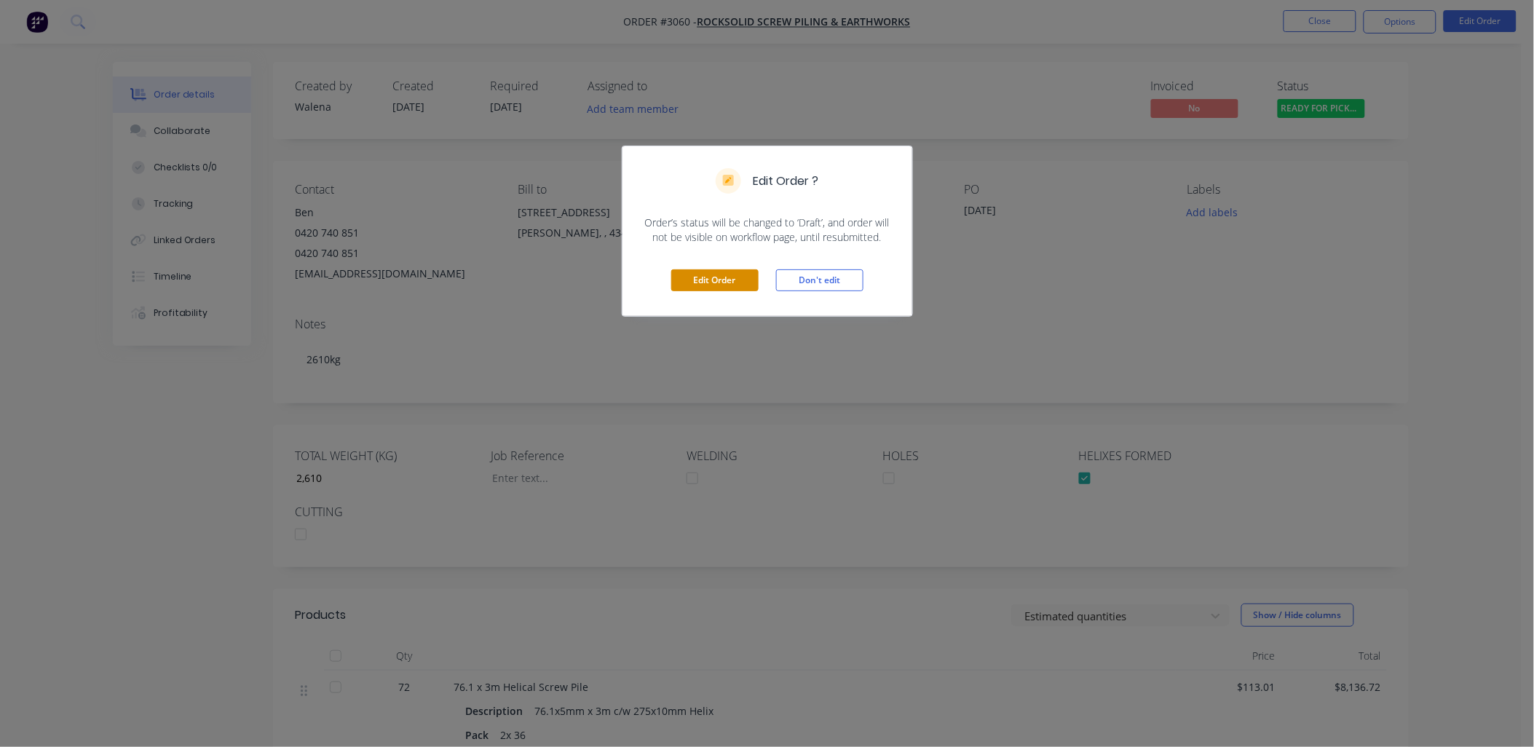
click at [707, 282] on button "Edit Order" at bounding box center [714, 280] width 87 height 22
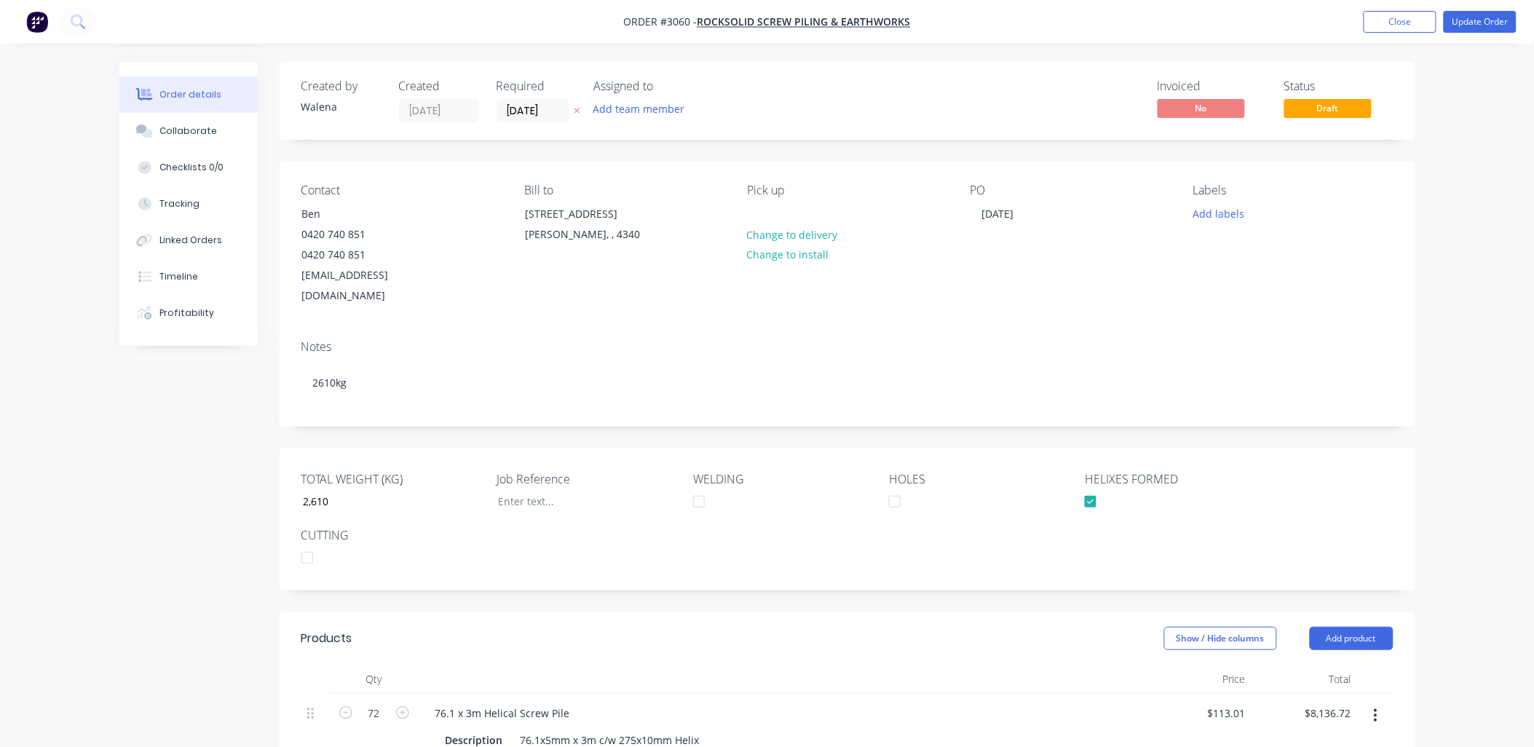
scroll to position [614, 0]
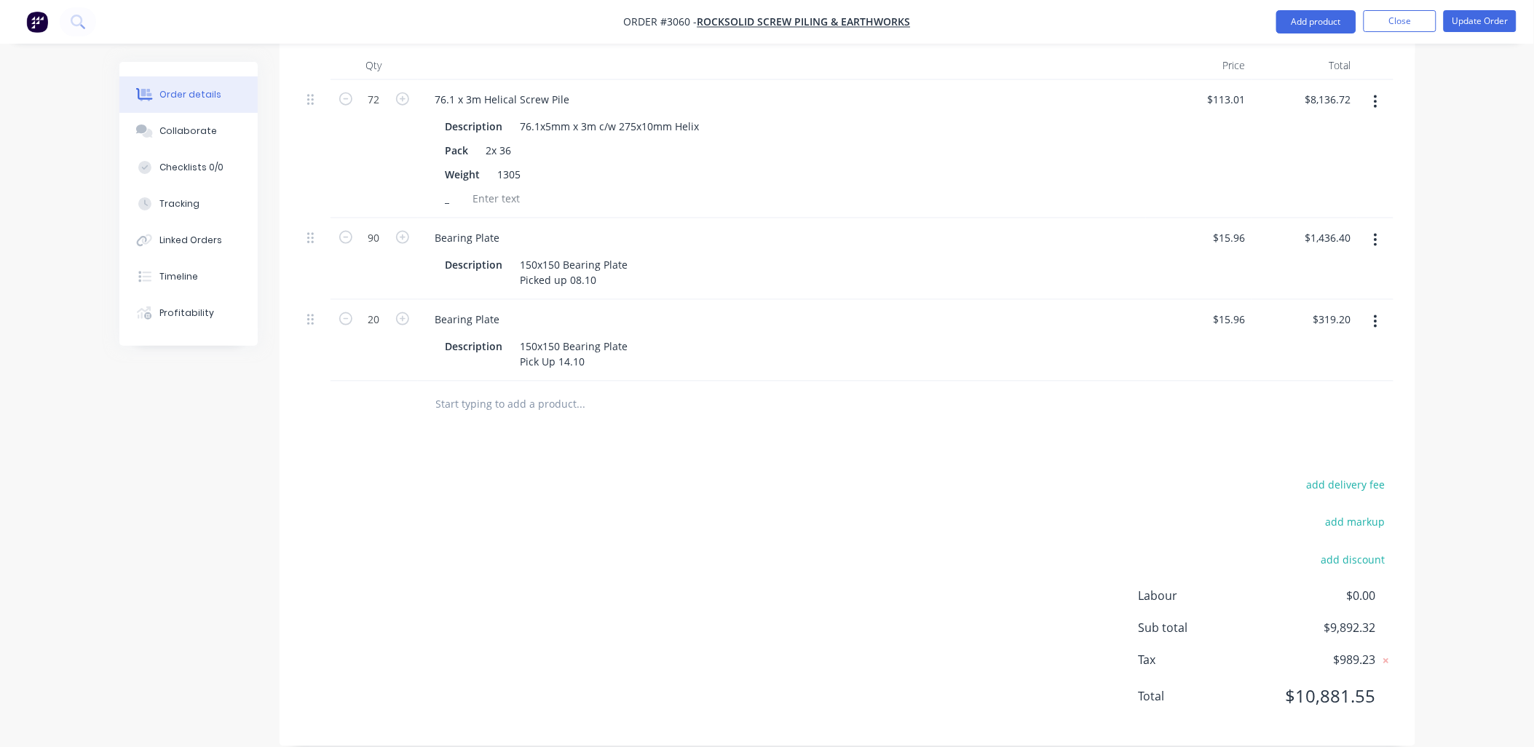
click at [446, 390] on input "text" at bounding box center [580, 404] width 291 height 29
click at [435, 390] on input "PD 18" at bounding box center [580, 404] width 291 height 29
type input "DIGGA PD 18"
click at [397, 390] on div at bounding box center [374, 405] width 87 height 47
click at [379, 388] on div at bounding box center [374, 405] width 87 height 47
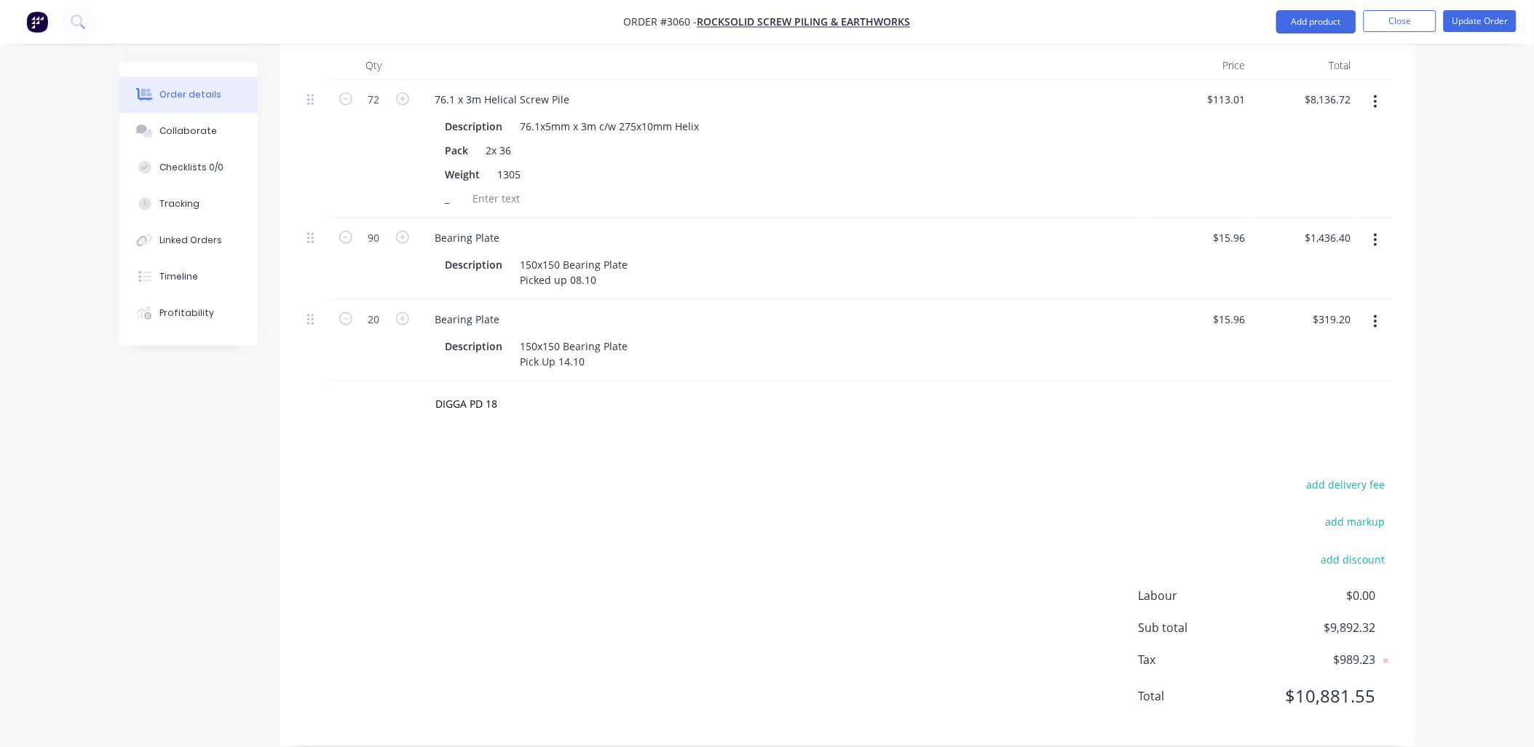
click at [596, 410] on div "Products Show / Hide columns Add product Qty Price Total 72 76.1 x 3m Helical S…" at bounding box center [848, 373] width 1136 height 748
click at [503, 390] on input "DIGGA PD 18" at bounding box center [580, 404] width 291 height 29
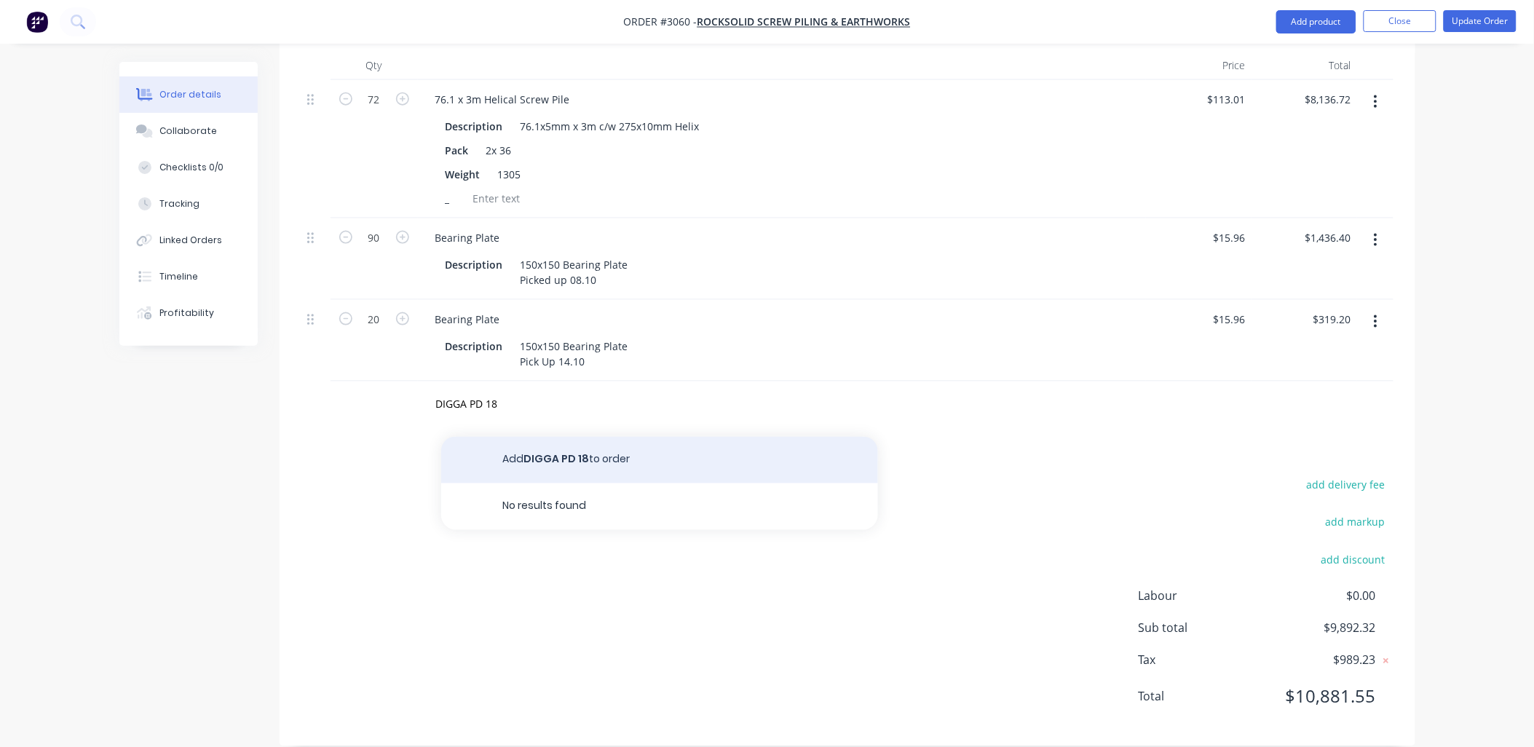
click at [534, 438] on button "Add DIGGA PD 18 to order" at bounding box center [659, 460] width 437 height 47
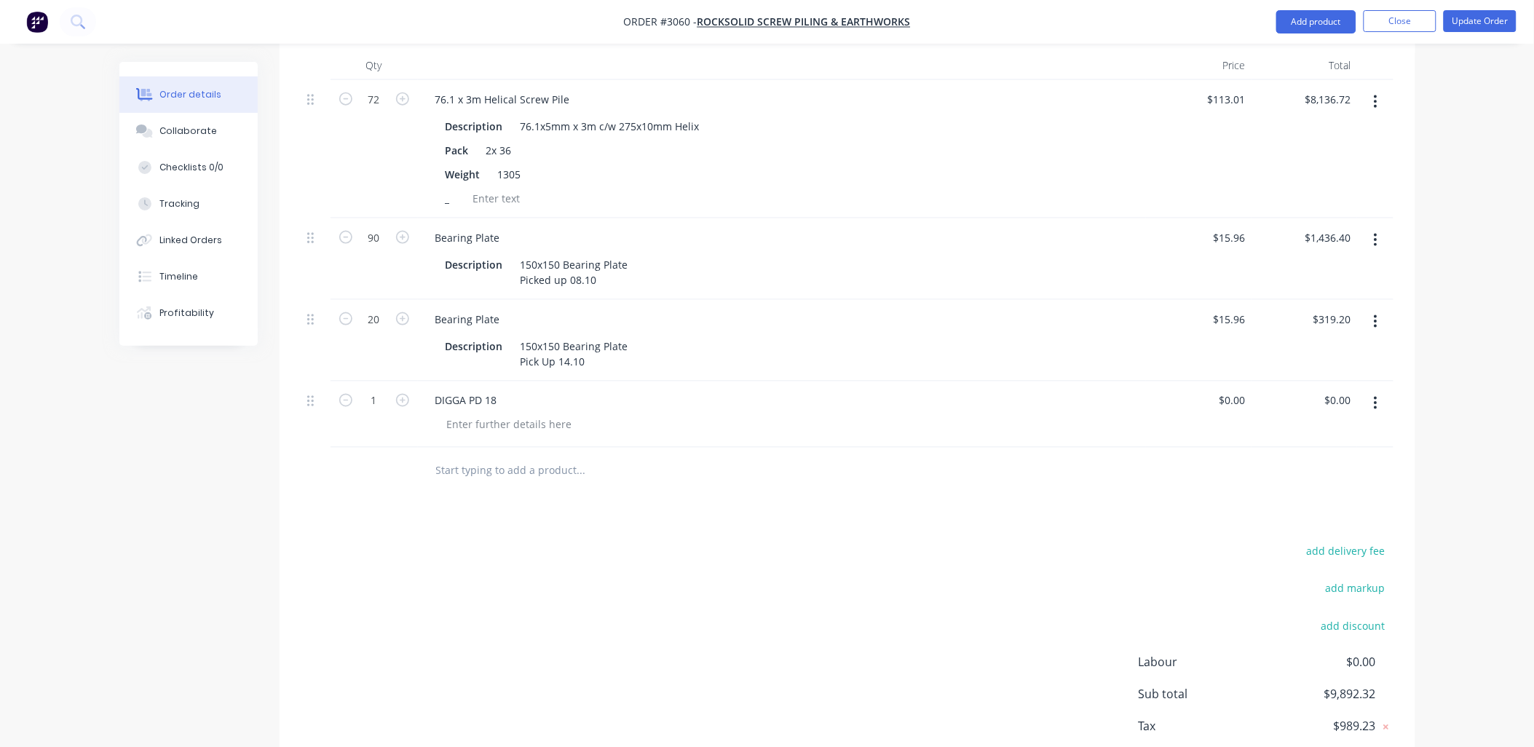
click at [671, 680] on div "add delivery fee add markup add discount Labour $0.00 Sub total $9,892.32 Tax $…" at bounding box center [847, 666] width 1092 height 249
drag, startPoint x: 599, startPoint y: 261, endPoint x: 533, endPoint y: 258, distance: 66.3
click at [515, 260] on div "150x150 Bearing Plate Picked up 08.10" at bounding box center [574, 272] width 119 height 36
copy div "Picked up 08.10"
click at [533, 414] on div at bounding box center [509, 424] width 149 height 21
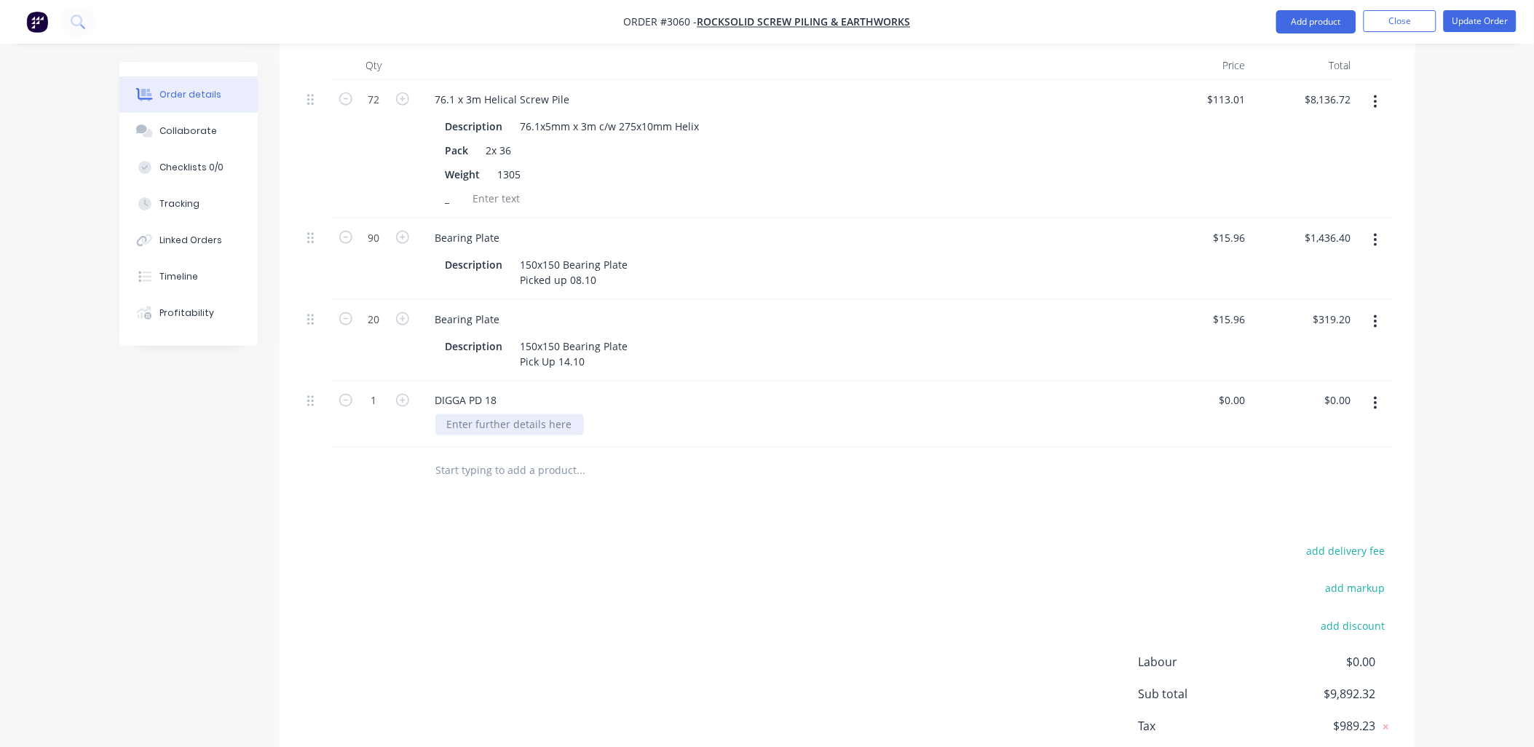
paste div
click at [572, 577] on div "add delivery fee add markup add discount Labour $0.00 Sub total $9,892.32 Tax $…" at bounding box center [847, 666] width 1092 height 249
click at [631, 648] on div "add delivery fee add markup add discount Labour $0.00 Sub total $9,892.32 Tax $…" at bounding box center [847, 666] width 1092 height 249
click at [1462, 23] on button "Update Order" at bounding box center [1480, 21] width 73 height 22
type input "2,610"
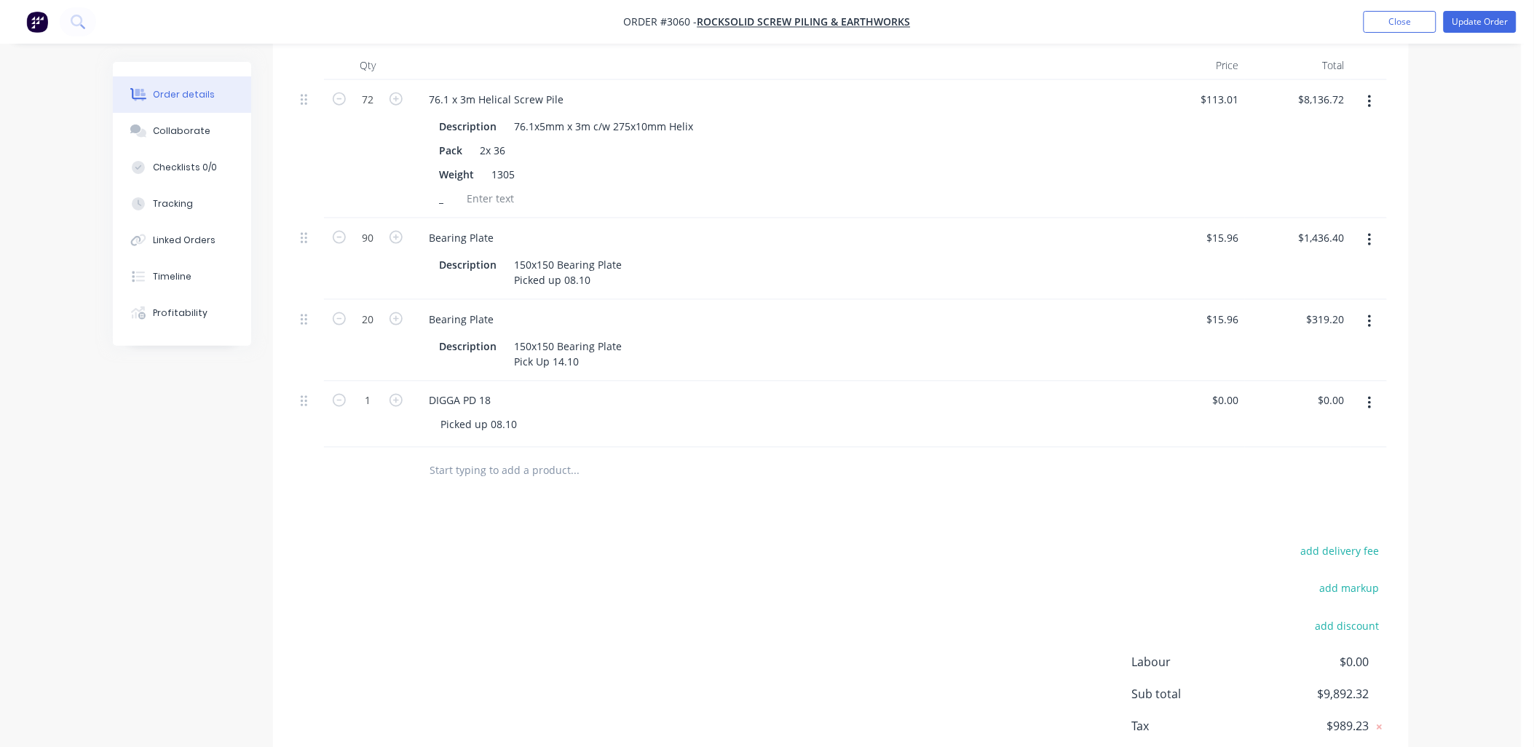
scroll to position [0, 0]
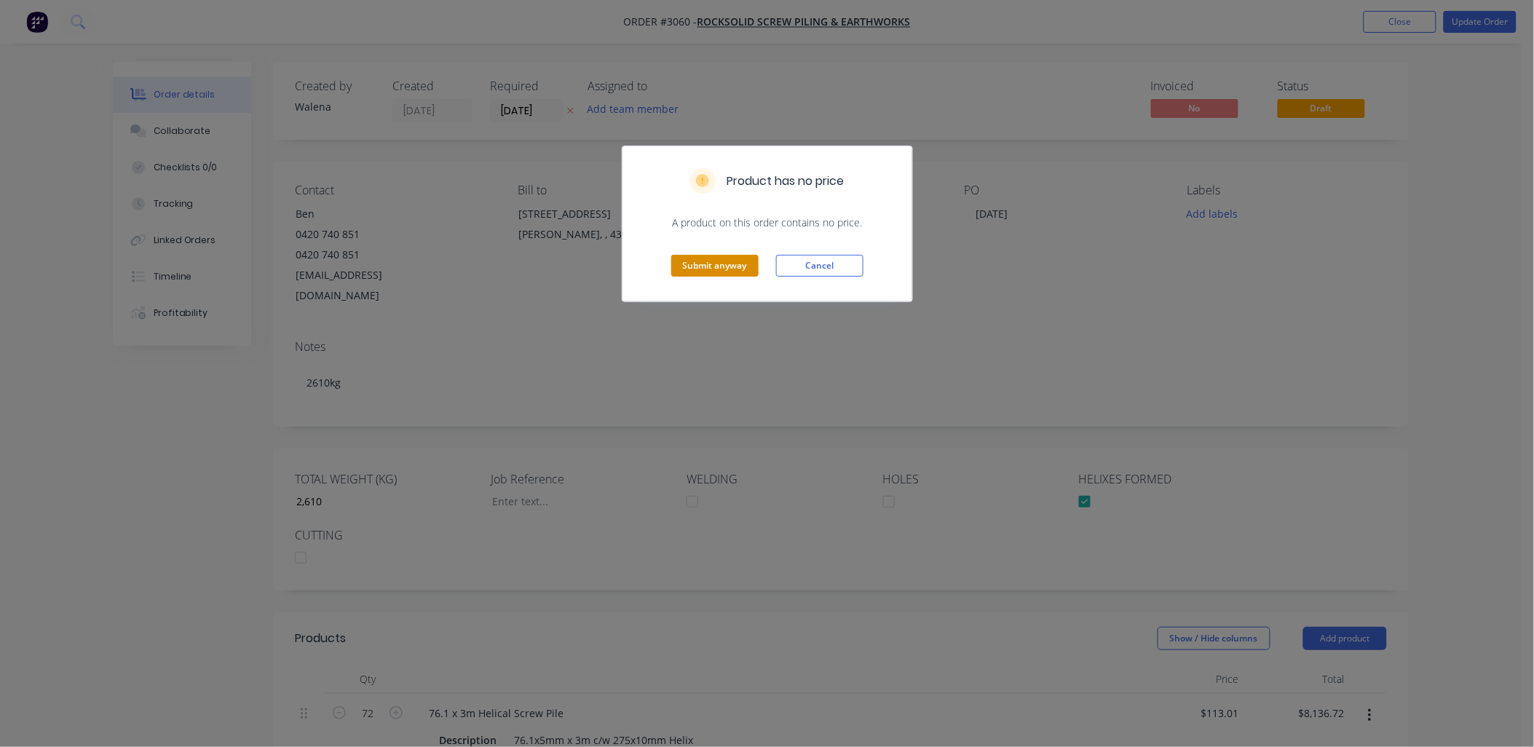
click at [745, 262] on button "Submit anyway" at bounding box center [714, 266] width 87 height 22
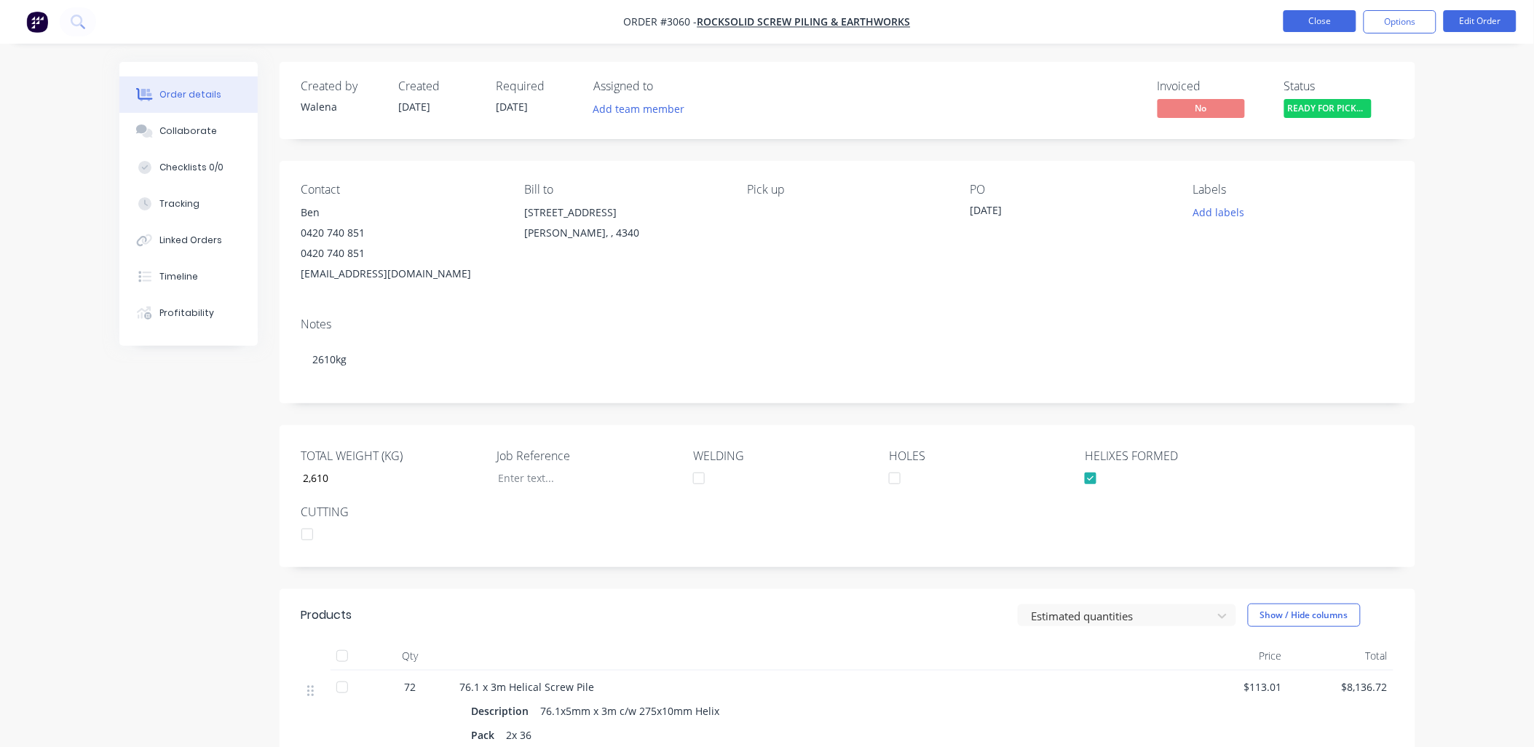
click at [1327, 16] on button "Close" at bounding box center [1320, 21] width 73 height 22
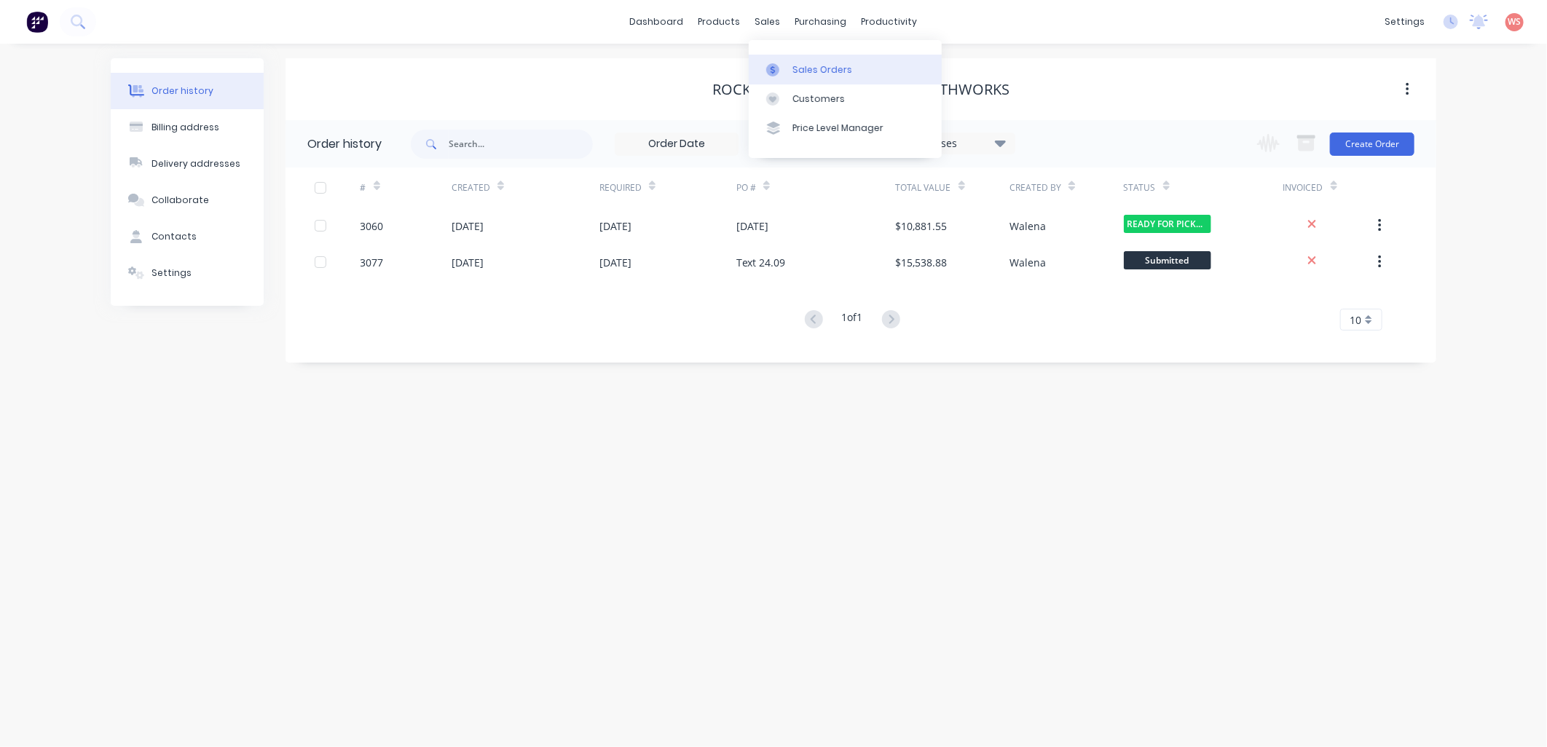
click at [842, 82] on link "Sales Orders" at bounding box center [845, 69] width 193 height 29
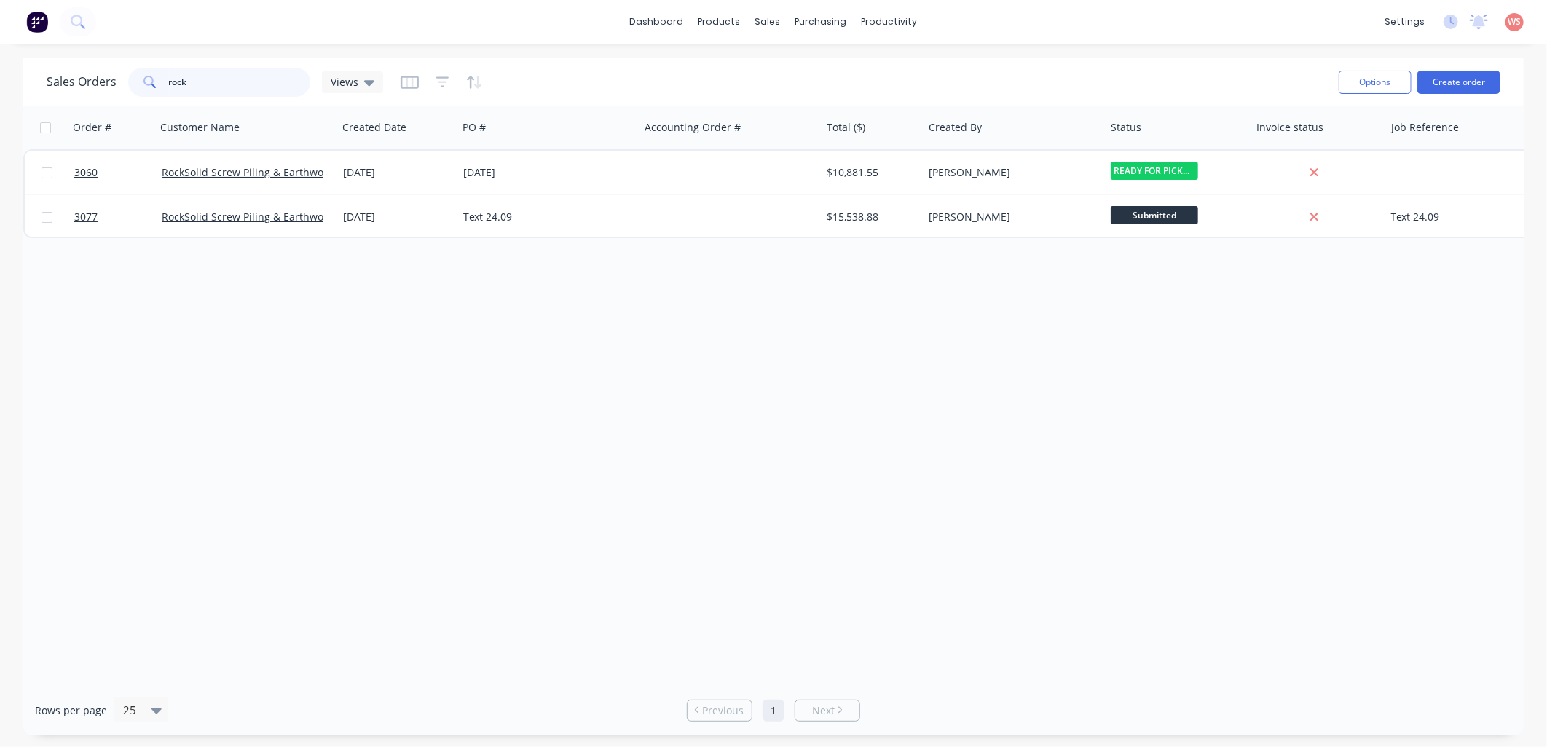
drag, startPoint x: 255, startPoint y: 86, endPoint x: 114, endPoint y: 98, distance: 141.7
click at [114, 98] on div "Sales Orders rock Views" at bounding box center [687, 82] width 1280 height 36
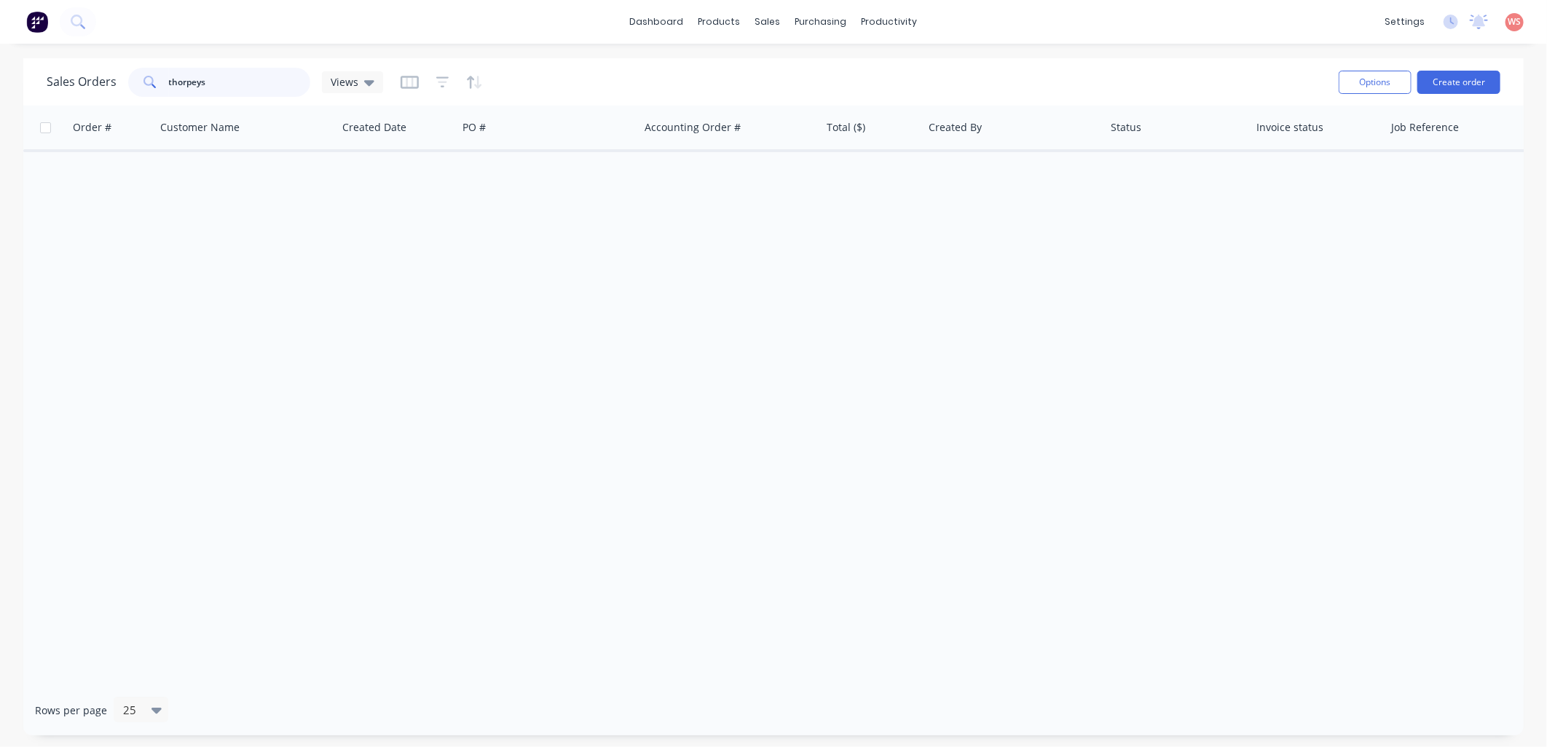
drag, startPoint x: 249, startPoint y: 82, endPoint x: 135, endPoint y: 88, distance: 113.7
click at [135, 88] on div "thorpeys" at bounding box center [219, 82] width 182 height 29
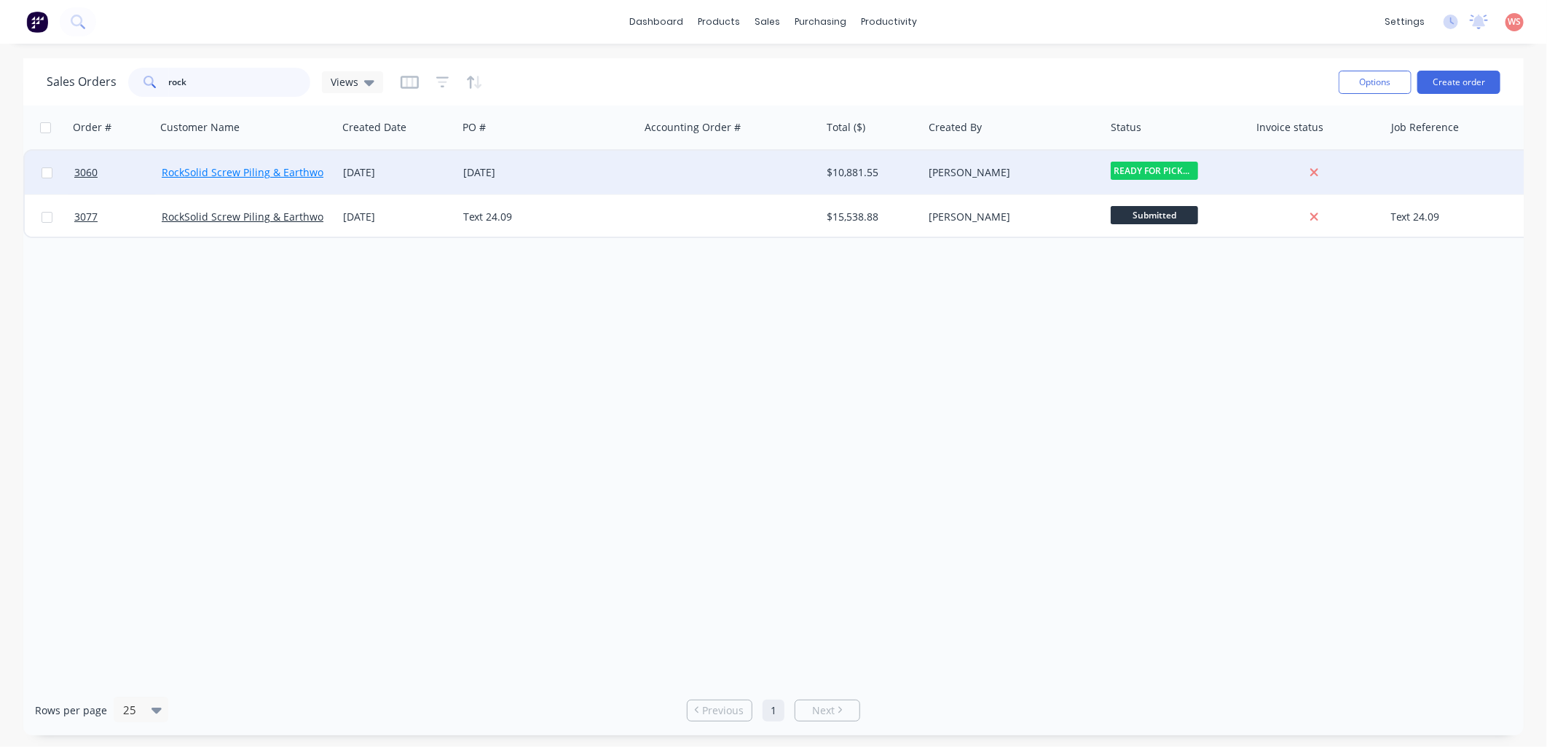
type input "rock"
click at [270, 166] on link "RockSolid Screw Piling & Earthworks" at bounding box center [250, 172] width 176 height 14
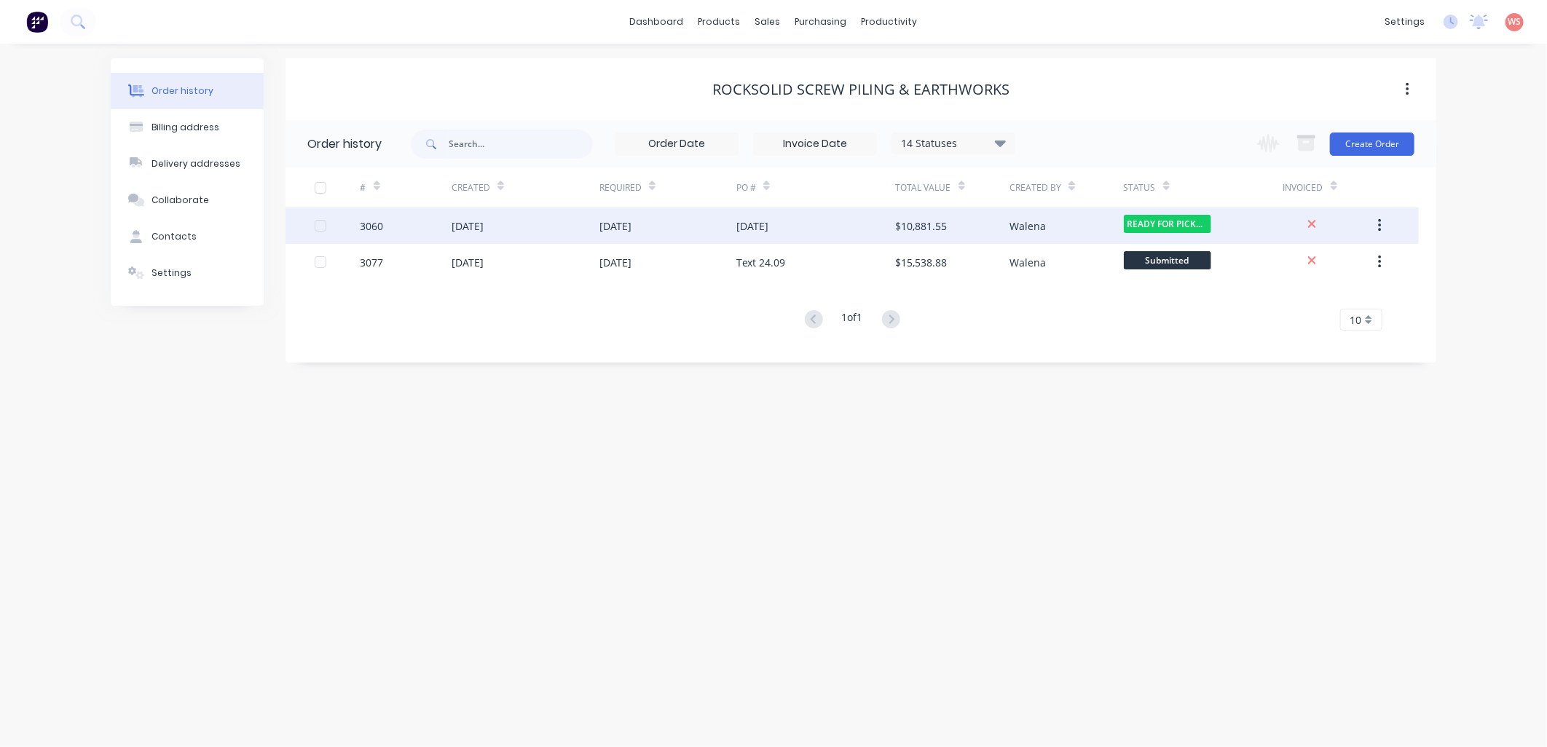
click at [517, 226] on div "[DATE]" at bounding box center [525, 226] width 148 height 36
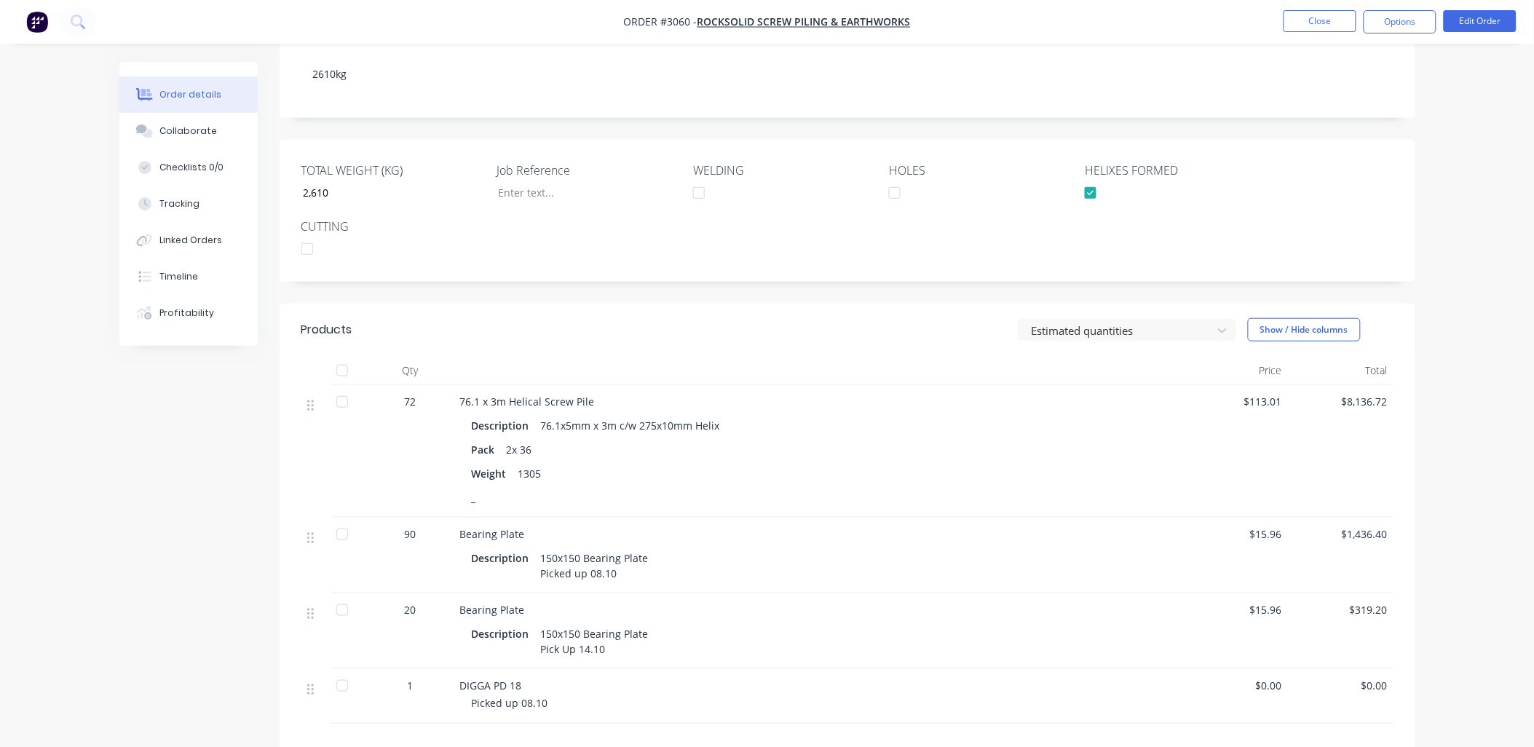
scroll to position [490, 0]
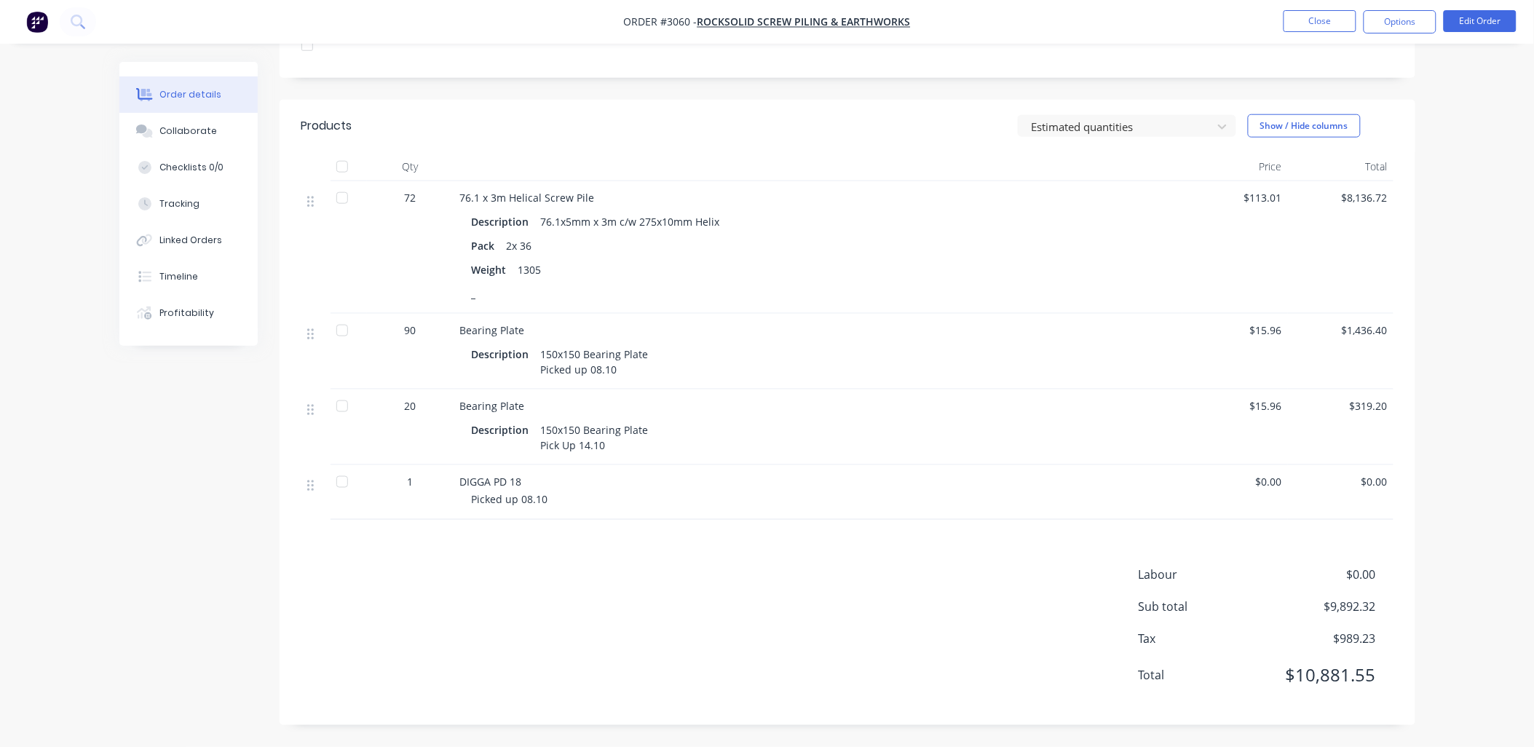
click at [711, 617] on div "Labour $0.00 Sub total $9,892.32 Tax $989.23 Total $10,881.55" at bounding box center [847, 634] width 1092 height 137
click at [481, 575] on div "Labour $0.00 Sub total $9,892.32 Tax $989.23 Total $10,881.55" at bounding box center [847, 634] width 1092 height 137
click at [1469, 23] on button "Edit Order" at bounding box center [1480, 21] width 73 height 22
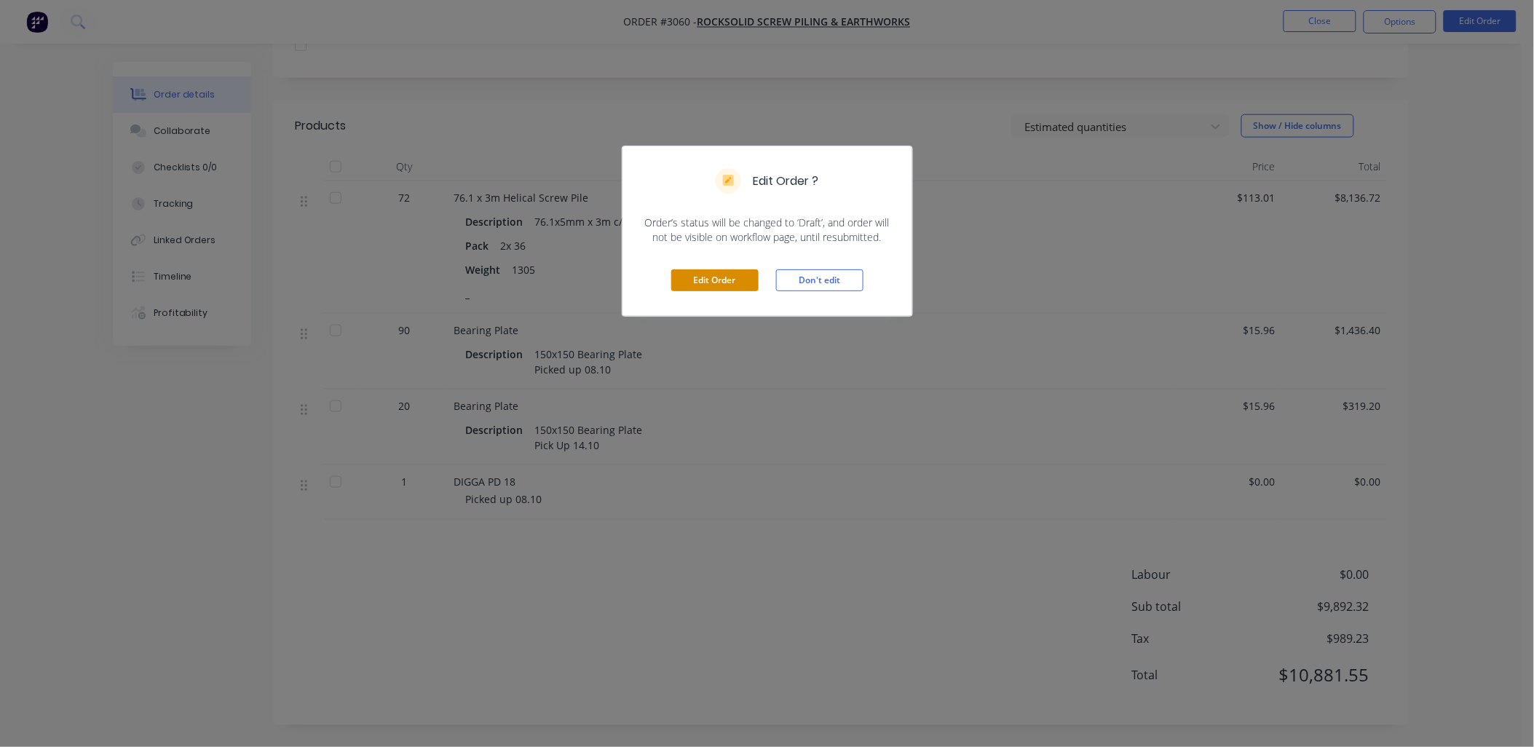
click at [716, 277] on button "Edit Order" at bounding box center [714, 280] width 87 height 22
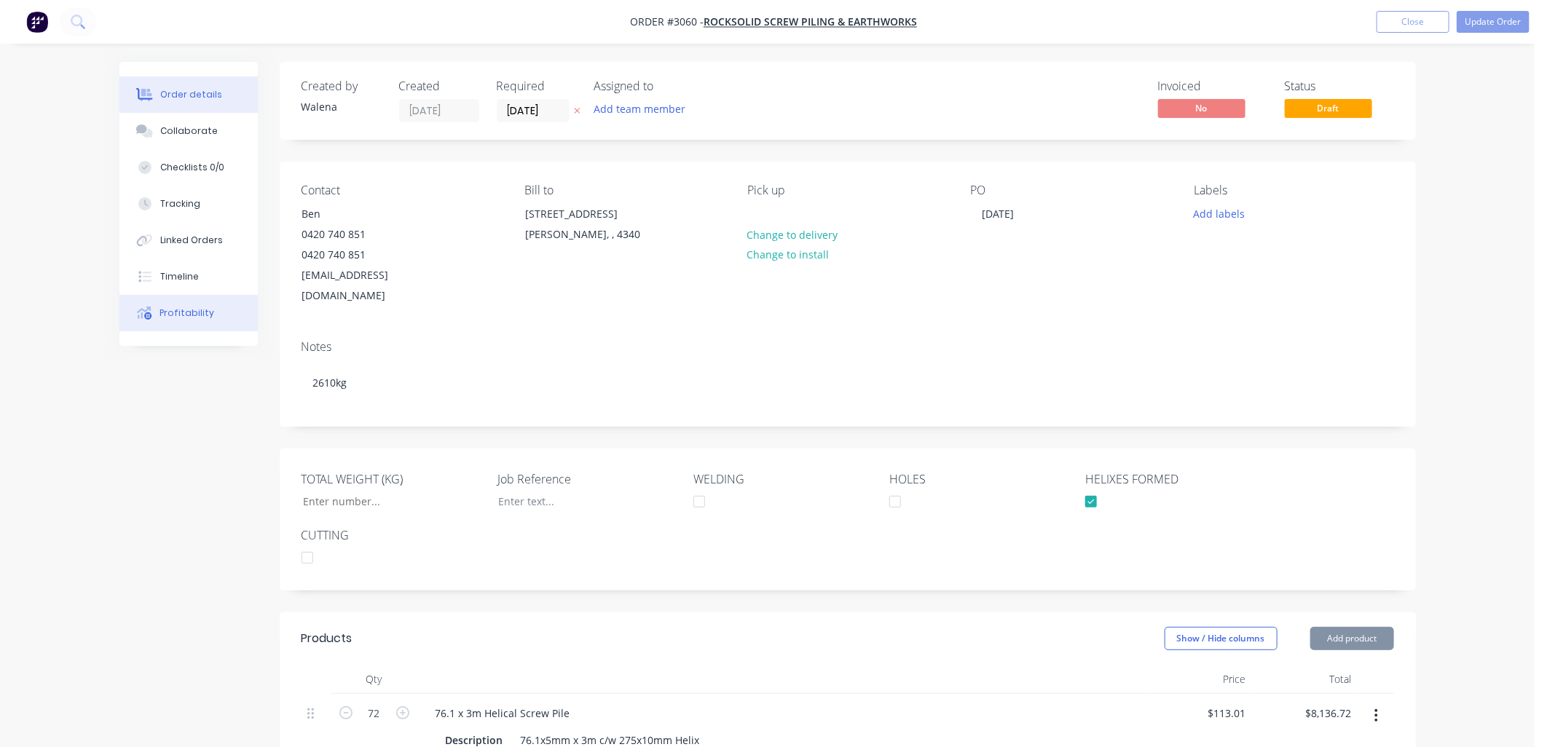
type input "2,610"
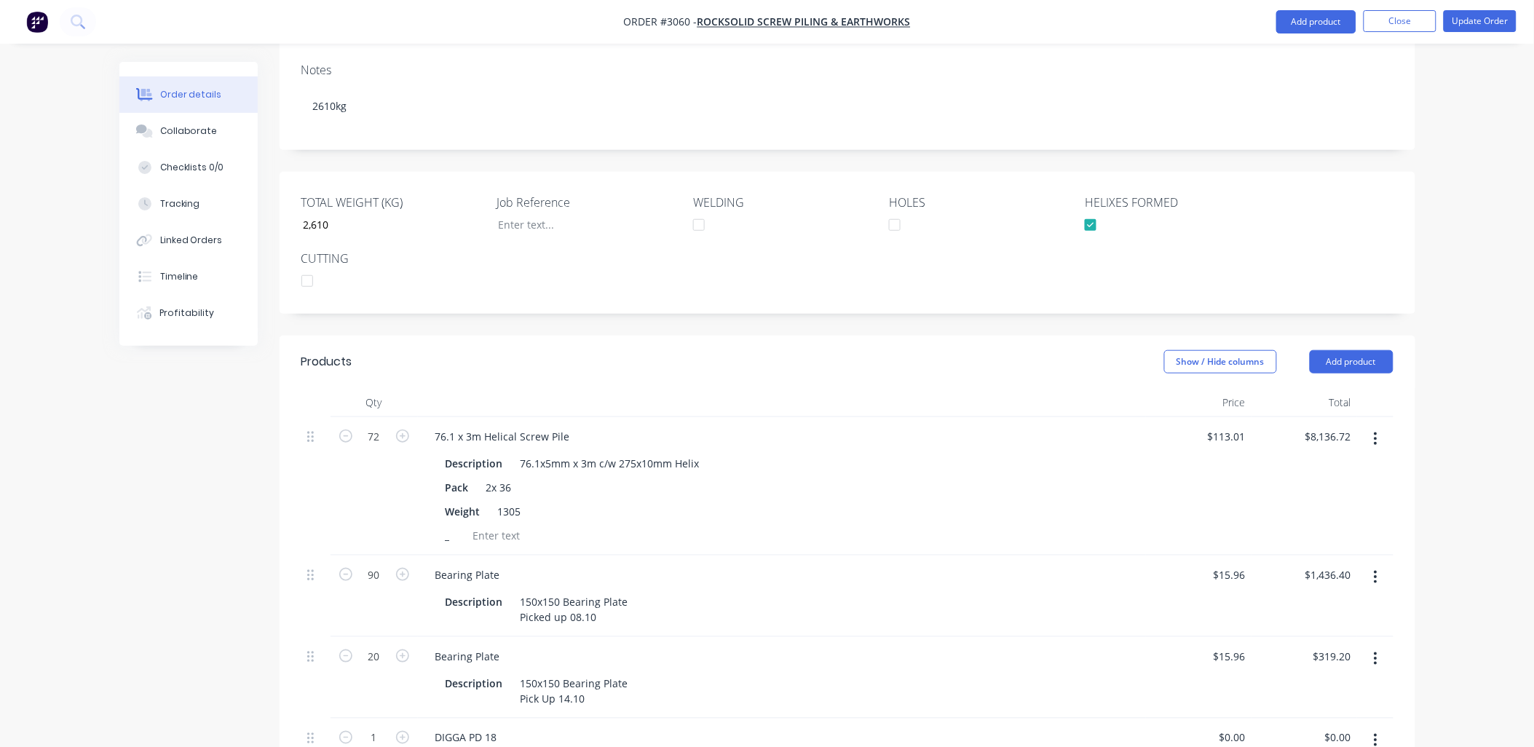
scroll to position [647, 0]
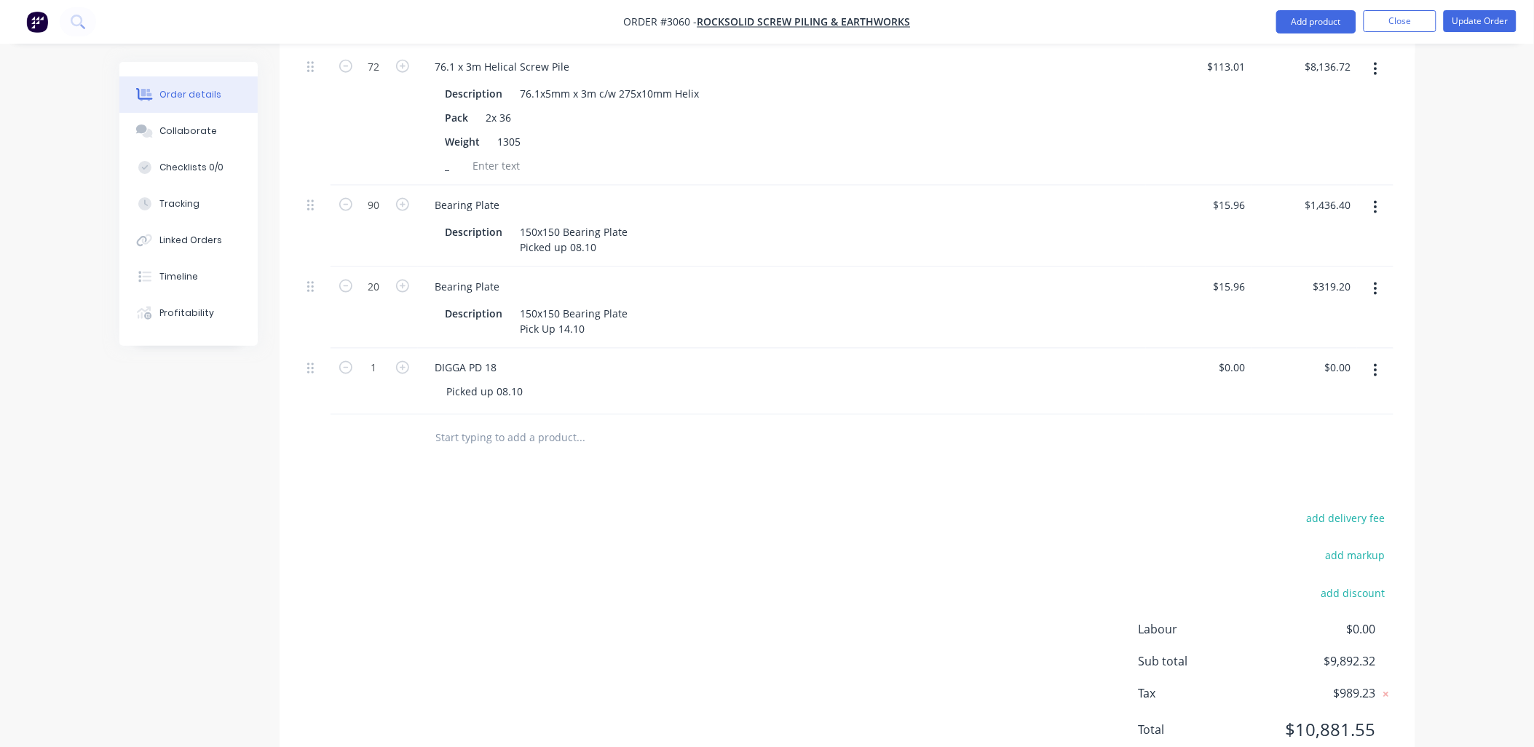
click at [1374, 363] on icon "button" at bounding box center [1376, 371] width 4 height 16
click at [1295, 486] on div "Delete" at bounding box center [1324, 496] width 112 height 21
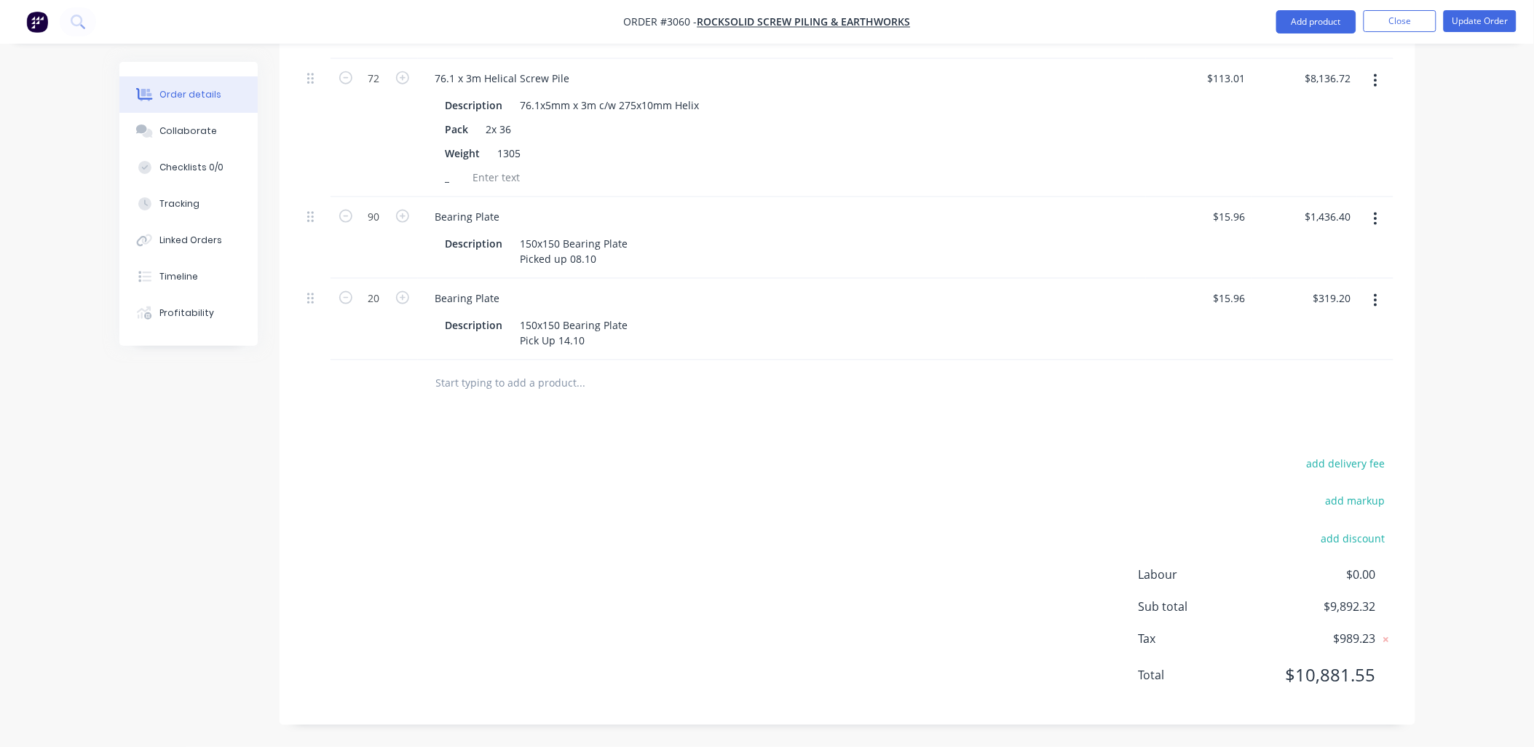
scroll to position [614, 0]
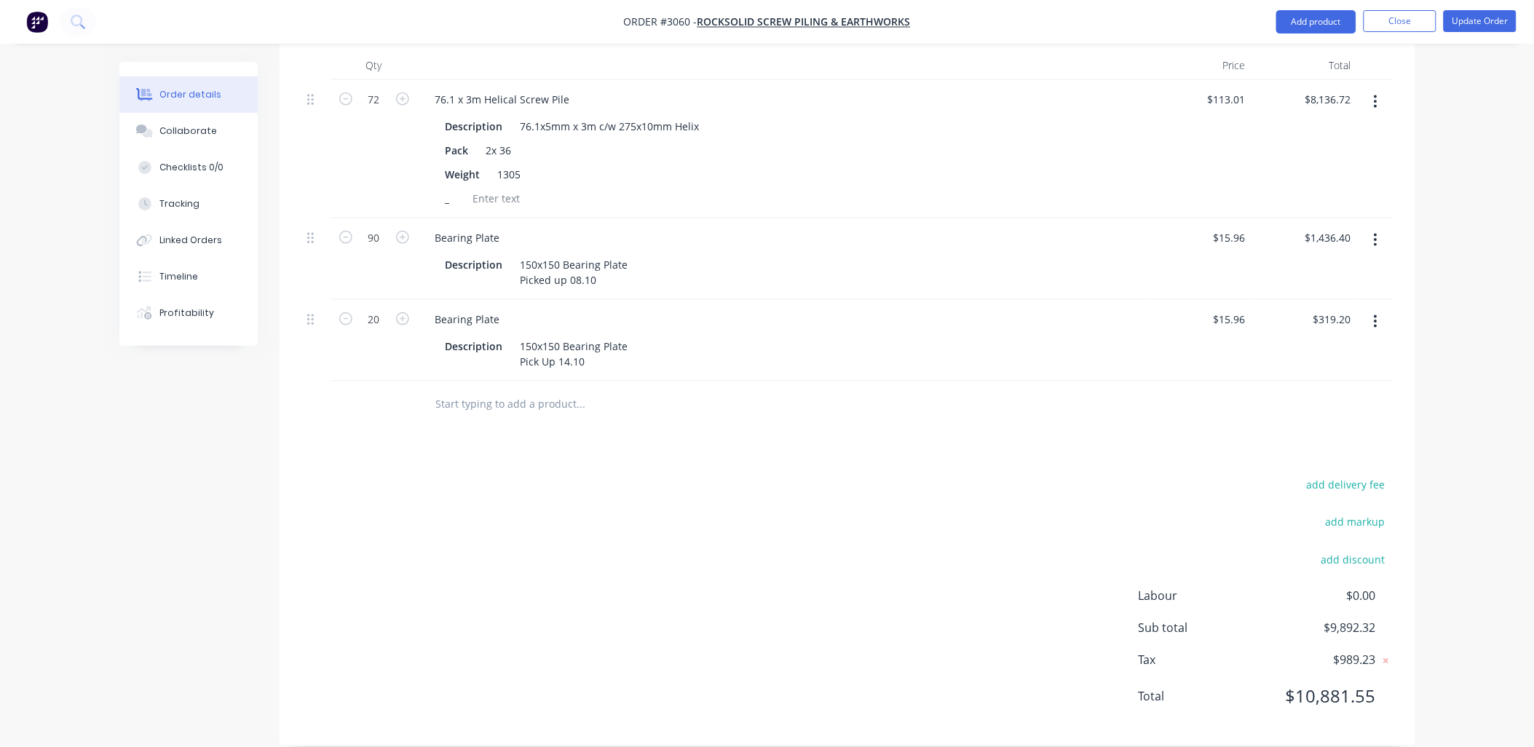
click at [1295, 475] on div "add delivery fee" at bounding box center [1303, 493] width 182 height 37
click at [818, 656] on div "add delivery fee add markup add discount Labour $0.00 Sub total $9,892.32 Tax $…" at bounding box center [847, 599] width 1092 height 249
